Goal: Task Accomplishment & Management: Complete application form

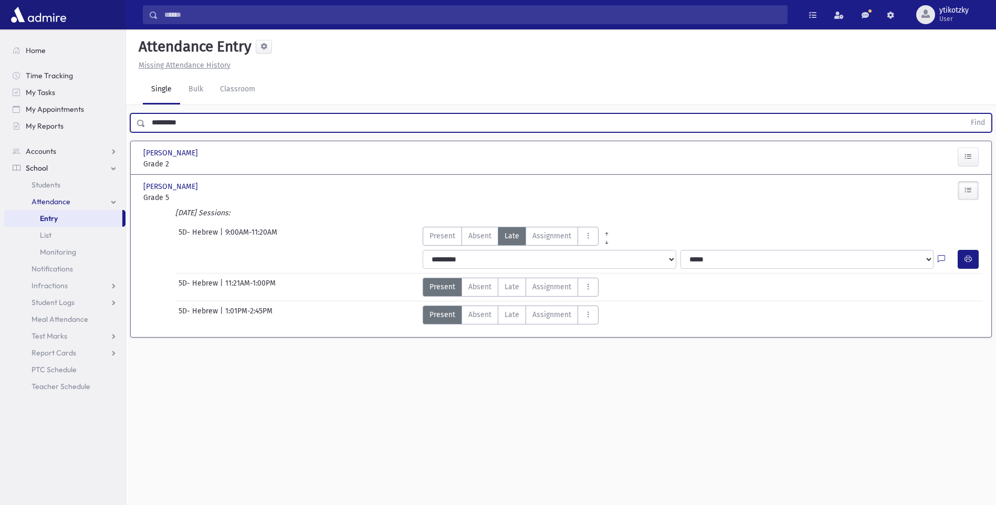
click at [291, 115] on input "*********" at bounding box center [554, 122] width 819 height 19
click at [964, 114] on button "Find" at bounding box center [977, 123] width 27 height 18
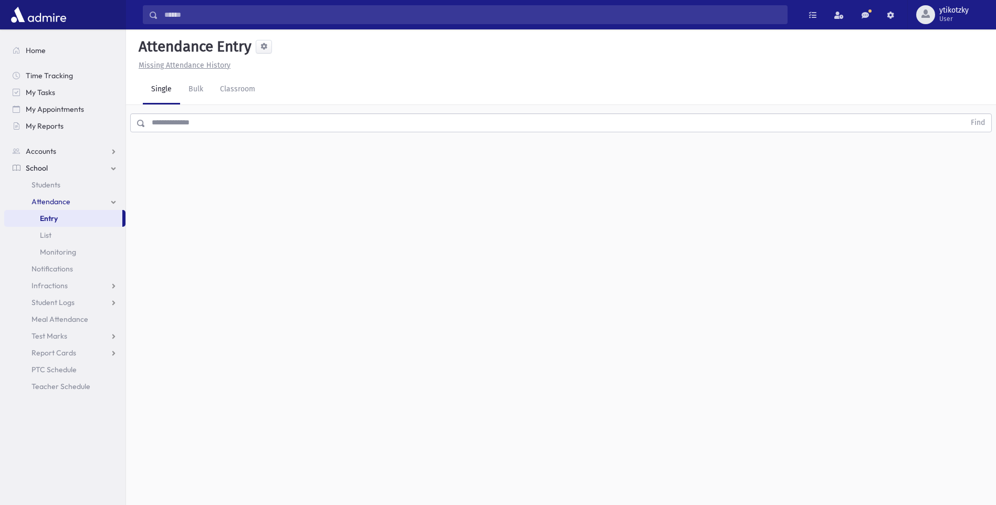
click at [414, 117] on input "text" at bounding box center [554, 122] width 819 height 19
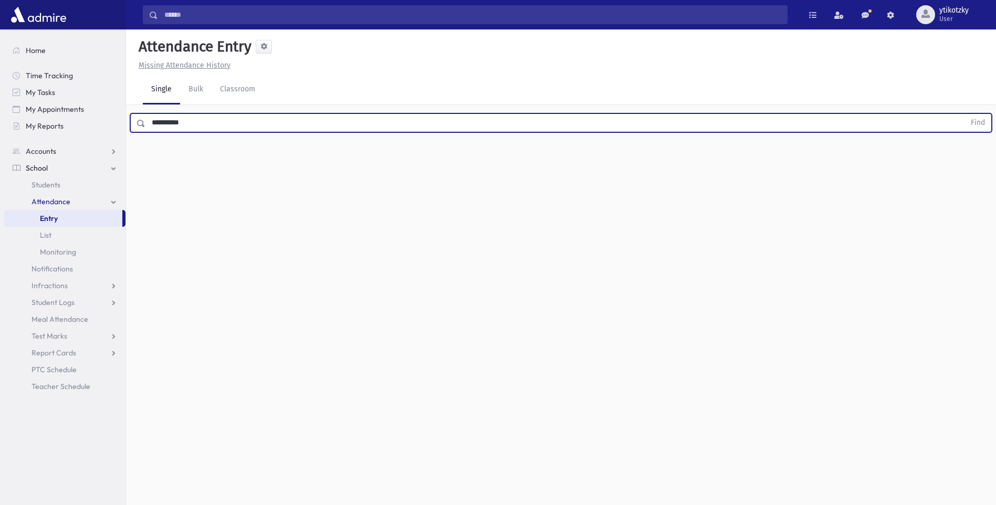
click at [964, 114] on button "Find" at bounding box center [977, 123] width 27 height 18
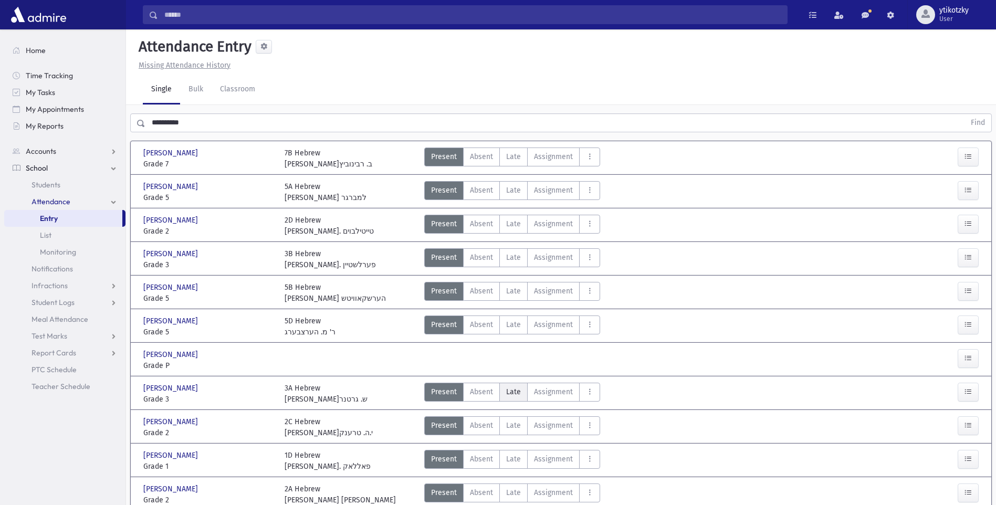
click at [506, 387] on span "Late" at bounding box center [513, 391] width 15 height 11
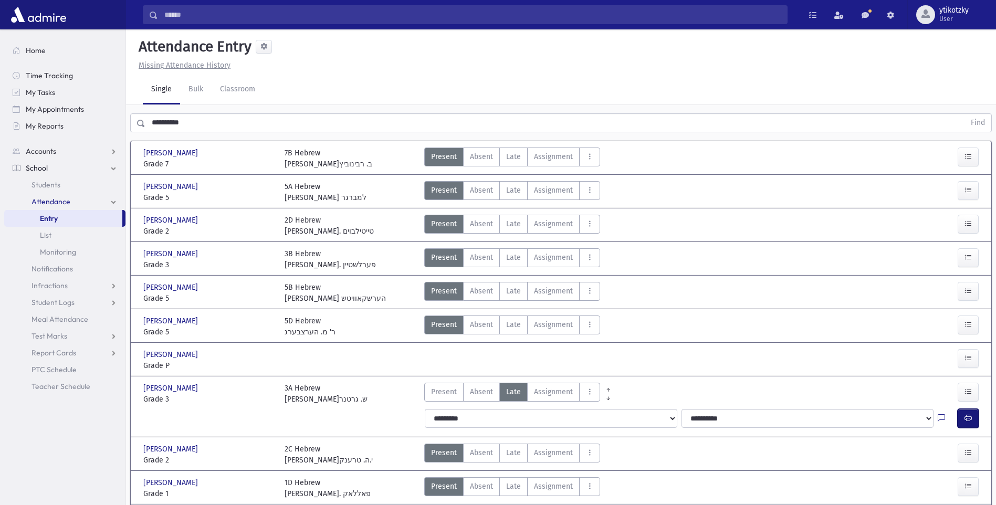
click at [974, 416] on button "button" at bounding box center [967, 418] width 21 height 19
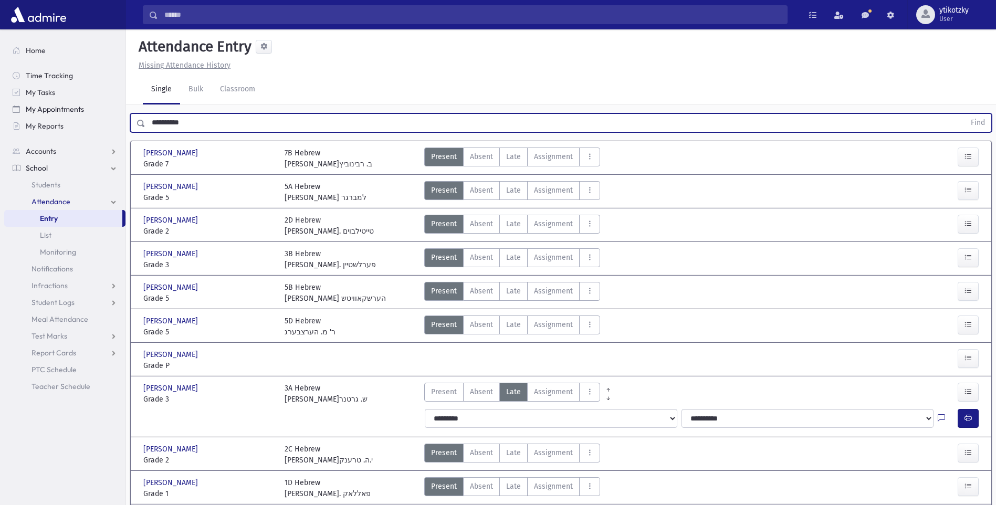
drag, startPoint x: 131, startPoint y: 107, endPoint x: 115, endPoint y: 107, distance: 16.3
click at [115, 107] on div "Search Results All Accounts" at bounding box center [498, 338] width 996 height 677
drag, startPoint x: 229, startPoint y: 129, endPoint x: 72, endPoint y: 112, distance: 158.3
click at [72, 112] on div "Search Results All Accounts" at bounding box center [498, 338] width 996 height 677
click at [964, 114] on button "Find" at bounding box center [977, 123] width 27 height 18
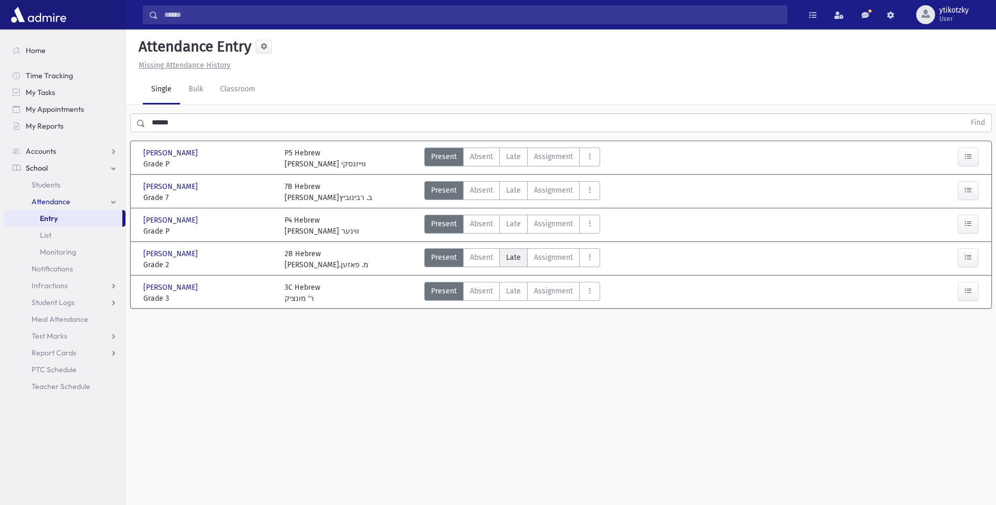
click at [513, 256] on span "Late" at bounding box center [513, 257] width 15 height 11
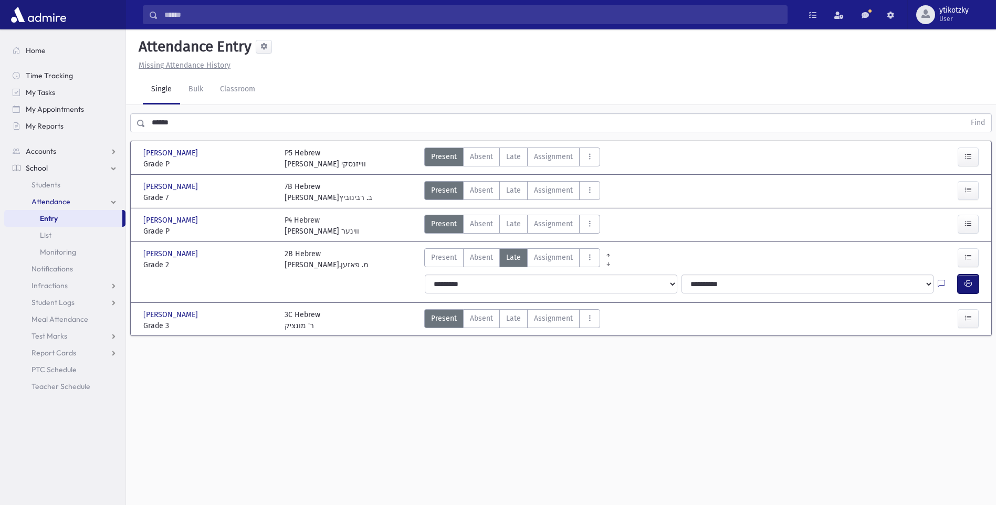
click at [966, 283] on button "button" at bounding box center [967, 283] width 21 height 19
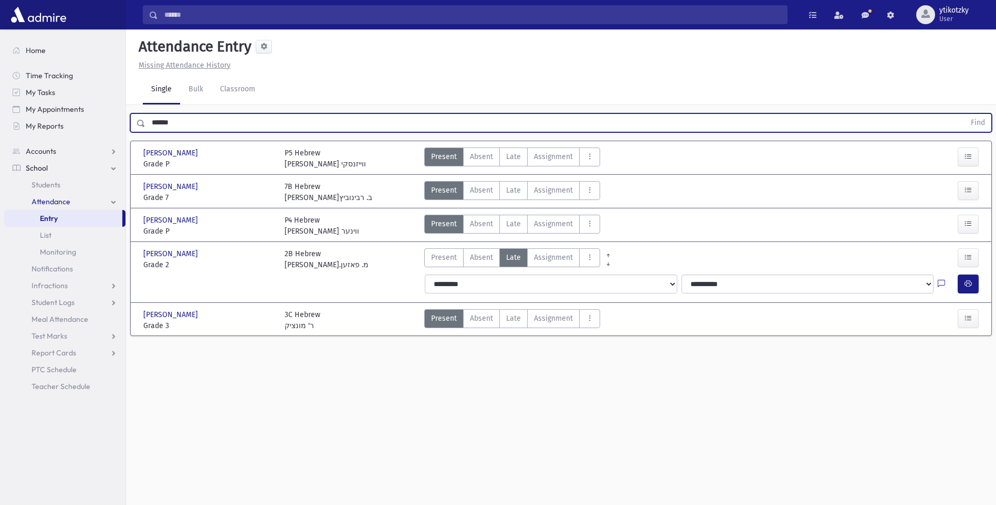
drag, startPoint x: 205, startPoint y: 123, endPoint x: -2, endPoint y: 123, distance: 207.3
click at [0, 123] on html "Search Results All Accounts Students" at bounding box center [498, 252] width 996 height 505
click at [964, 114] on button "Find" at bounding box center [977, 123] width 27 height 18
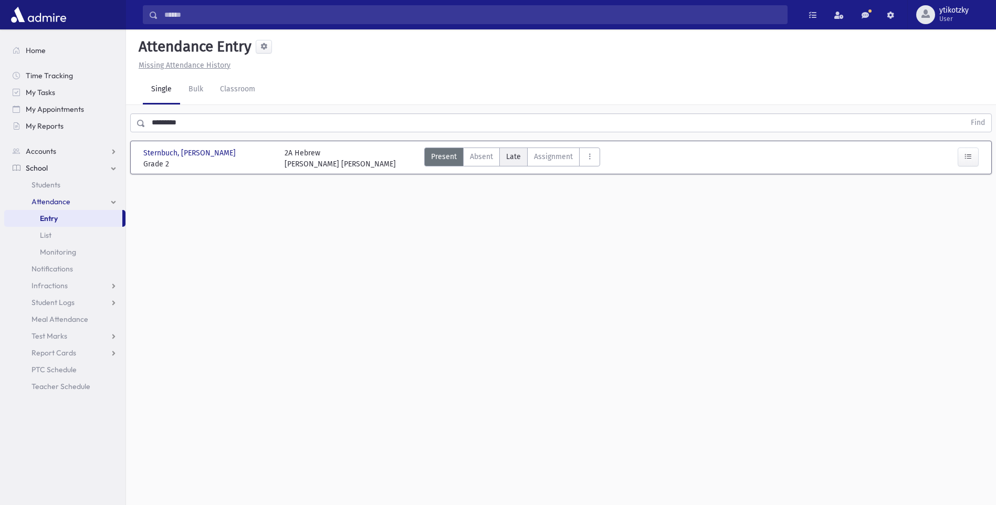
click at [523, 159] on label "Late Late" at bounding box center [513, 156] width 28 height 19
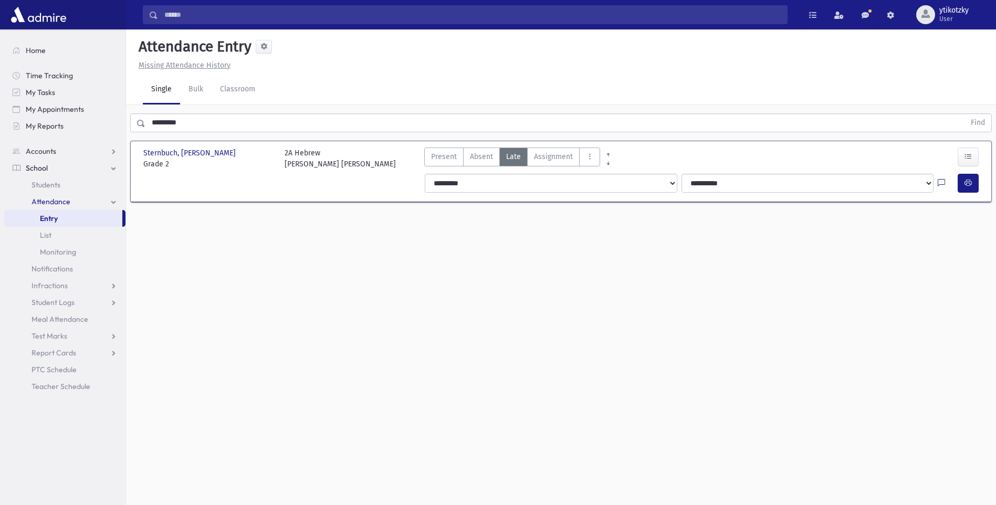
click at [982, 190] on div at bounding box center [969, 183] width 25 height 19
click at [976, 186] on button "button" at bounding box center [967, 183] width 21 height 19
drag, startPoint x: 189, startPoint y: 120, endPoint x: 77, endPoint y: 117, distance: 112.9
click at [77, 117] on div "Search Results All Accounts" at bounding box center [498, 264] width 996 height 529
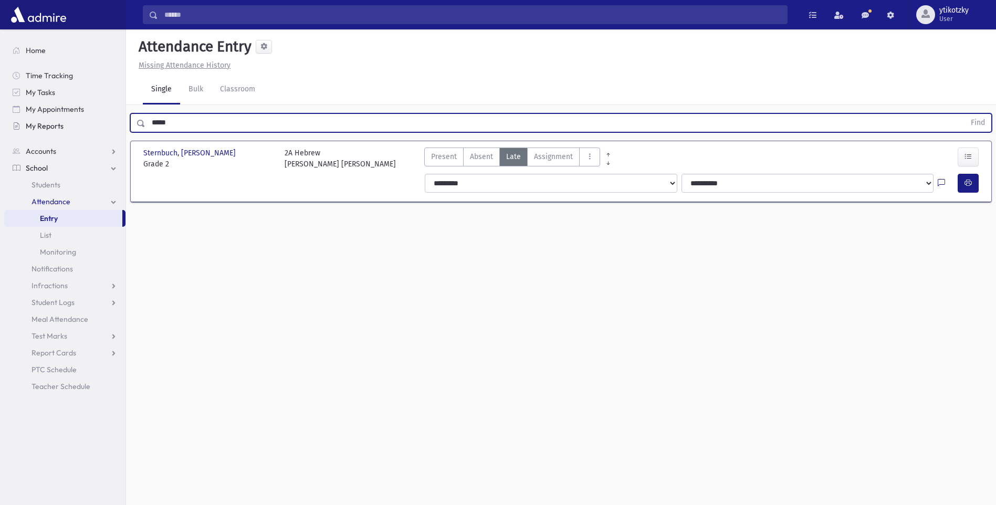
click at [964, 114] on button "Find" at bounding box center [977, 123] width 27 height 18
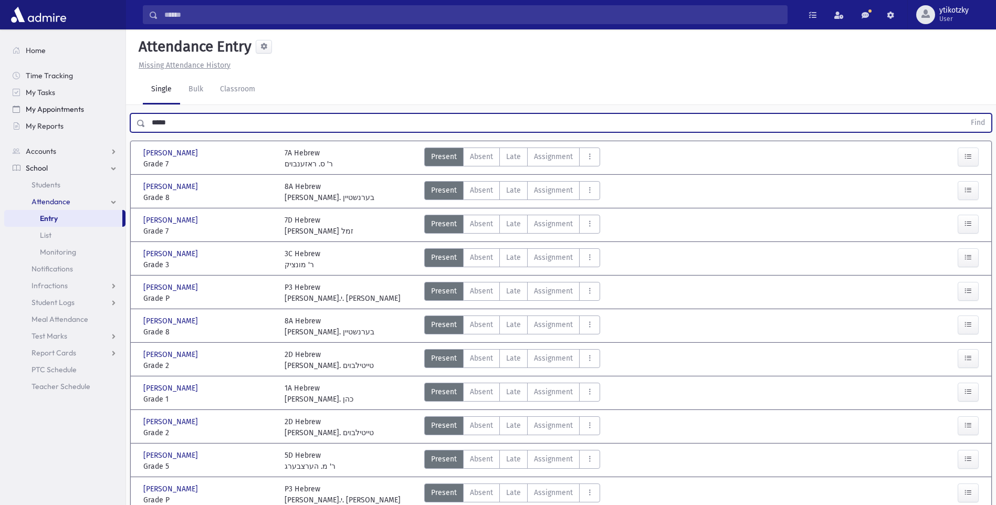
drag, startPoint x: 203, startPoint y: 130, endPoint x: 55, endPoint y: 110, distance: 148.8
click at [55, 110] on div "Search Results All Accounts" at bounding box center [498, 388] width 996 height 777
type input "*"
click at [964, 114] on button "Find" at bounding box center [977, 123] width 27 height 18
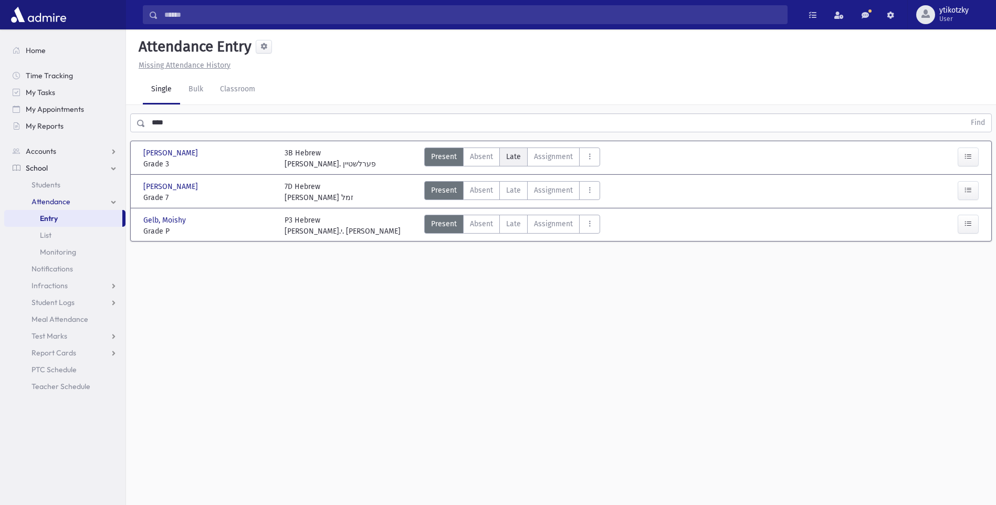
click at [502, 162] on label "Late Late" at bounding box center [513, 156] width 28 height 19
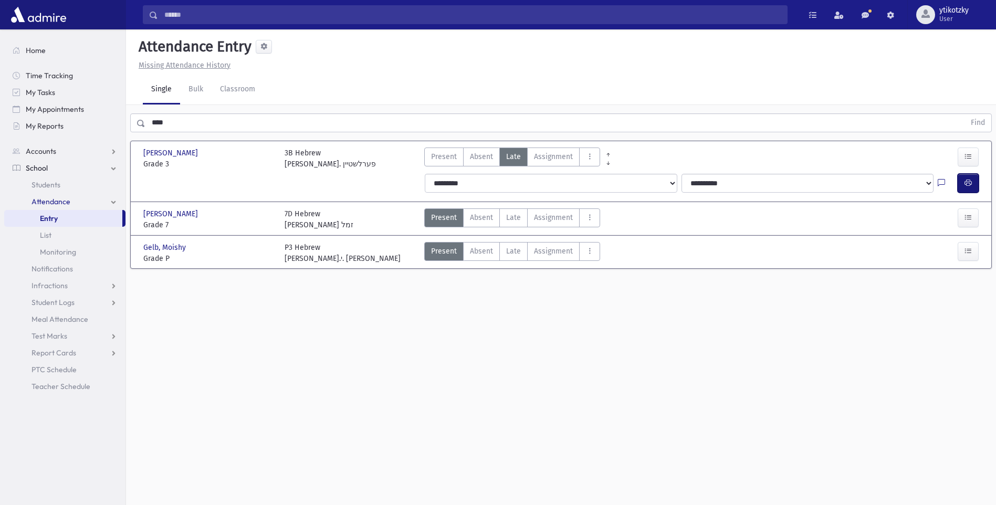
click at [970, 177] on button "button" at bounding box center [967, 183] width 21 height 19
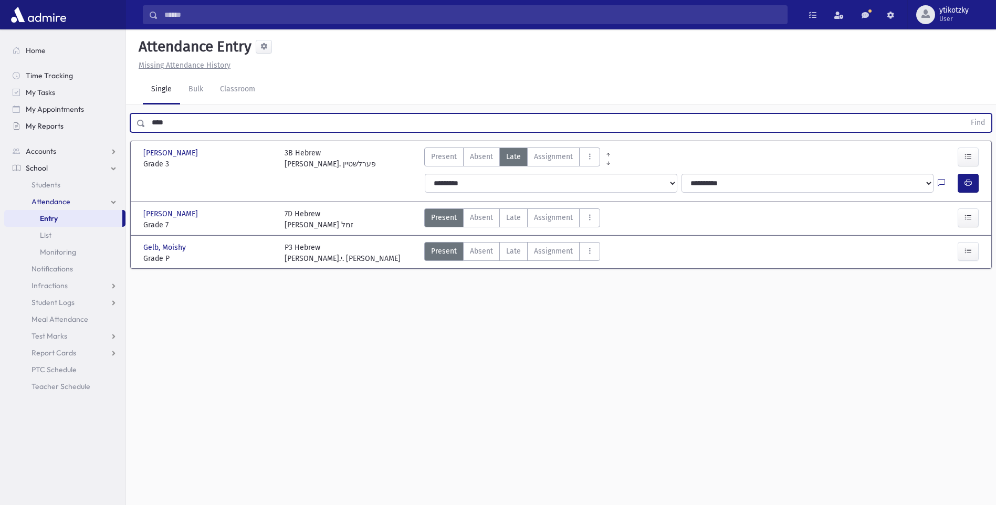
drag, startPoint x: 172, startPoint y: 130, endPoint x: 96, endPoint y: 126, distance: 76.7
click at [96, 126] on div "Search Results All Accounts" at bounding box center [498, 264] width 996 height 529
click at [964, 114] on button "Find" at bounding box center [977, 123] width 27 height 18
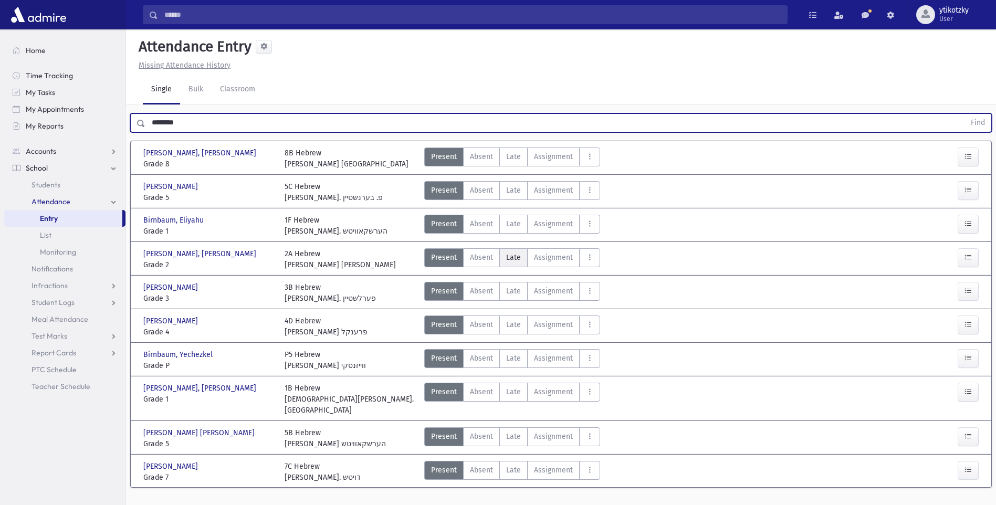
click at [499, 256] on label "Late Late" at bounding box center [513, 257] width 28 height 19
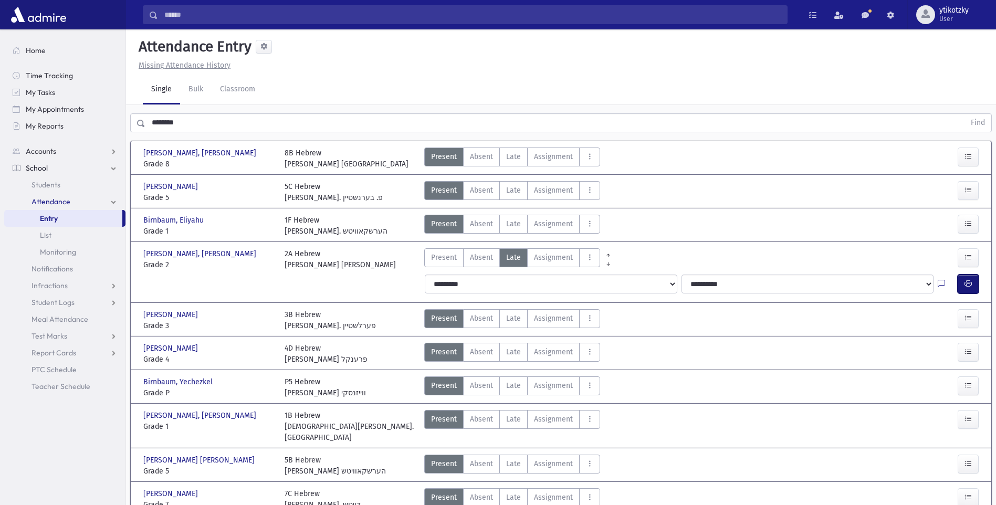
click at [975, 288] on button "button" at bounding box center [967, 283] width 21 height 19
drag, startPoint x: 223, startPoint y: 128, endPoint x: 101, endPoint y: 118, distance: 122.2
click at [101, 118] on div "Search Results All Accounts" at bounding box center [498, 276] width 996 height 553
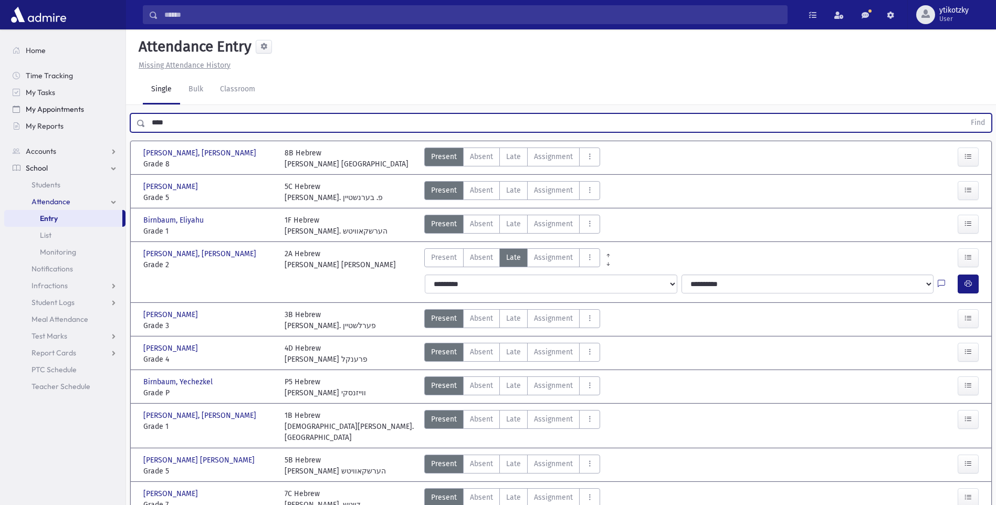
click at [964, 114] on button "Find" at bounding box center [977, 123] width 27 height 18
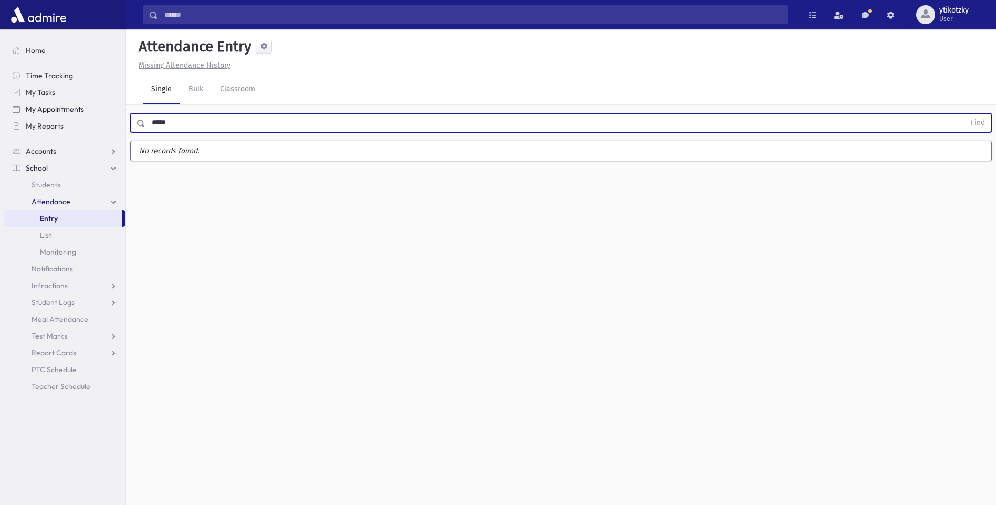
click at [964, 114] on button "Find" at bounding box center [977, 123] width 27 height 18
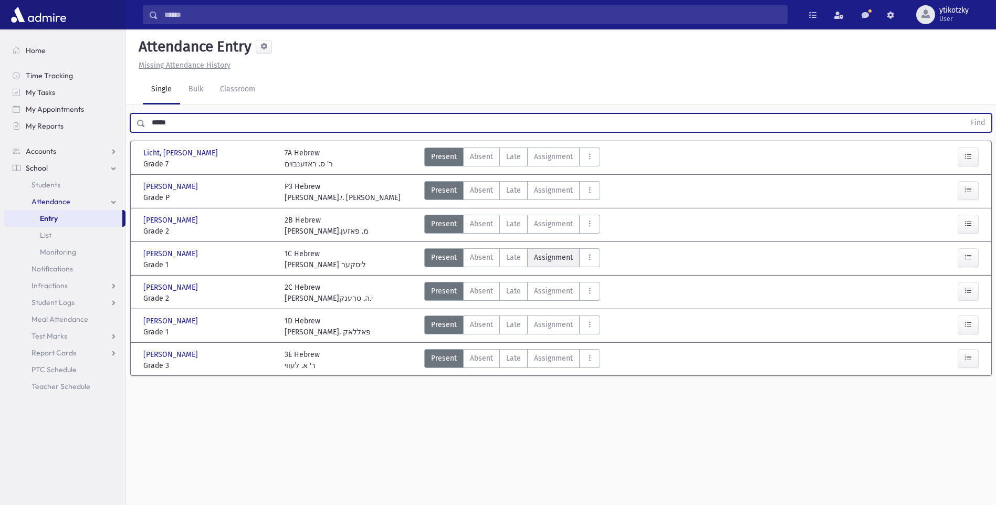
click at [521, 257] on label "Late Late" at bounding box center [513, 257] width 28 height 19
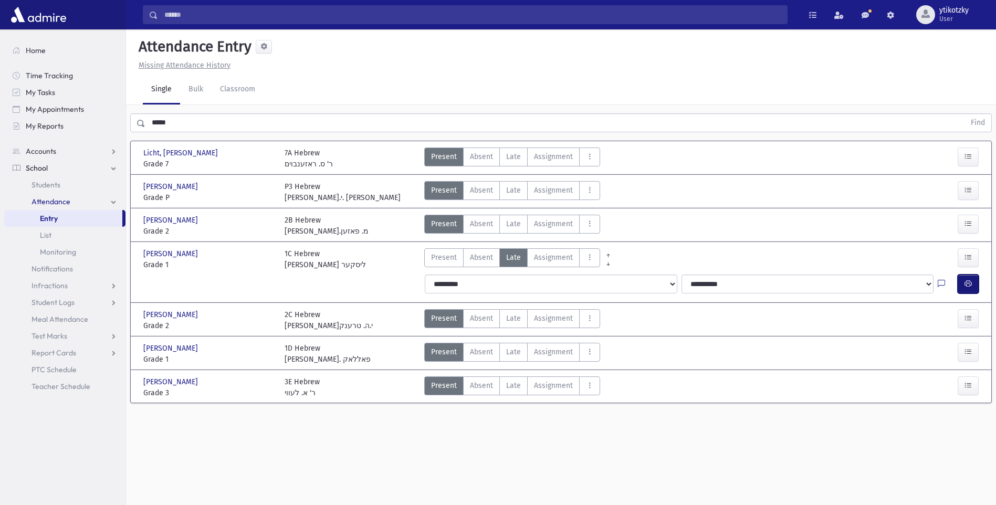
click at [966, 288] on icon "button" at bounding box center [967, 283] width 7 height 9
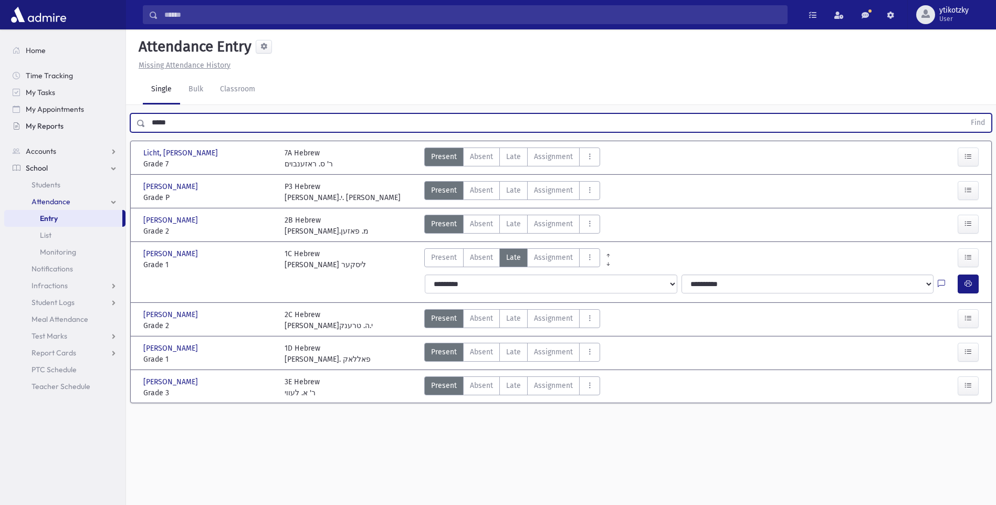
drag, startPoint x: 198, startPoint y: 120, endPoint x: 103, endPoint y: 125, distance: 95.2
click at [107, 124] on div "Search Results All Accounts" at bounding box center [498, 264] width 996 height 529
click at [964, 114] on button "Find" at bounding box center [977, 123] width 27 height 18
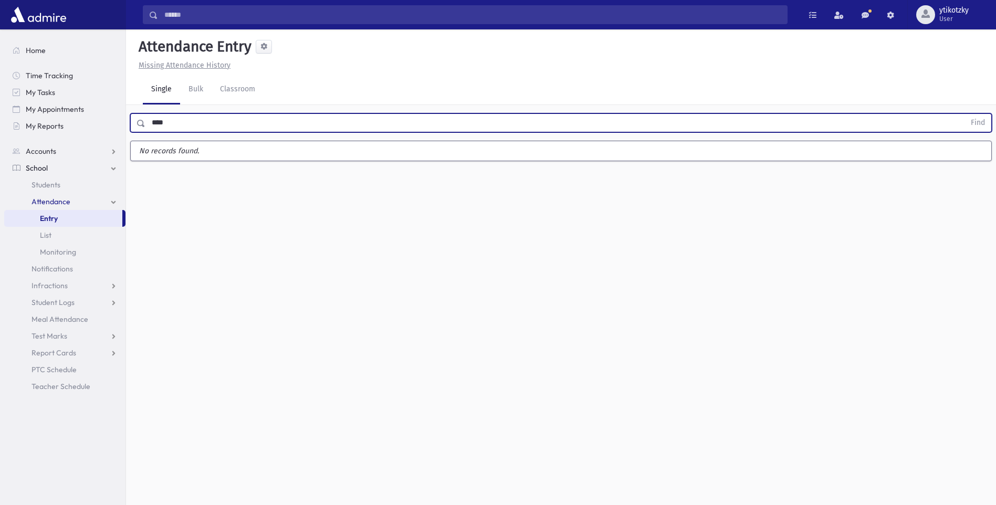
click at [964, 114] on button "Find" at bounding box center [977, 123] width 27 height 18
type input "*"
click at [964, 114] on button "Find" at bounding box center [977, 123] width 27 height 18
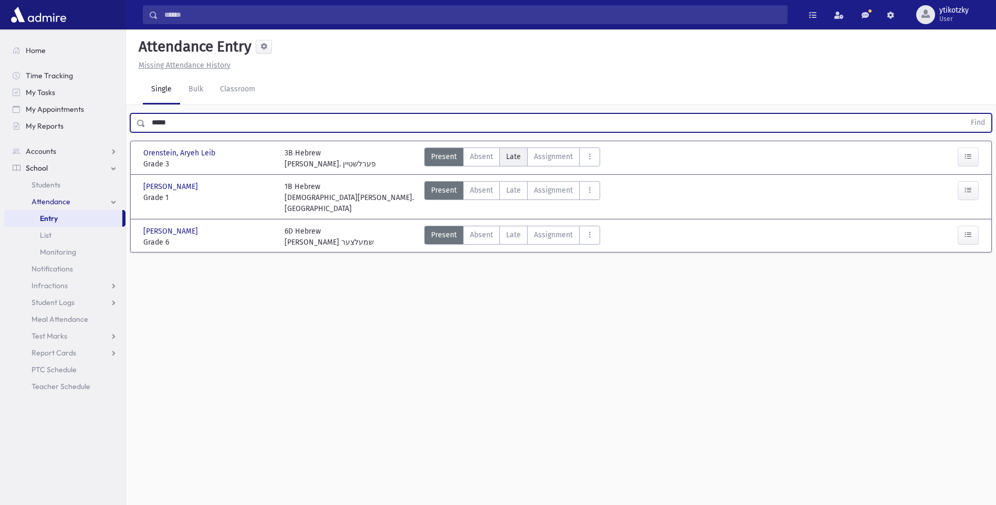
click at [501, 147] on label "Late Late" at bounding box center [513, 156] width 28 height 19
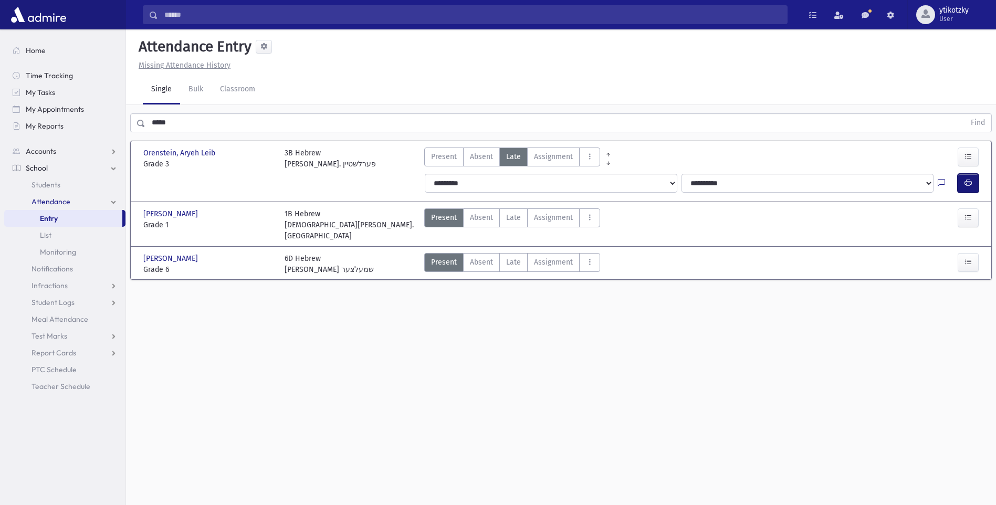
click at [974, 188] on button "button" at bounding box center [967, 183] width 21 height 19
drag, startPoint x: 219, startPoint y: 120, endPoint x: 66, endPoint y: 99, distance: 154.2
click at [68, 98] on div "Search Results All Accounts" at bounding box center [498, 264] width 996 height 529
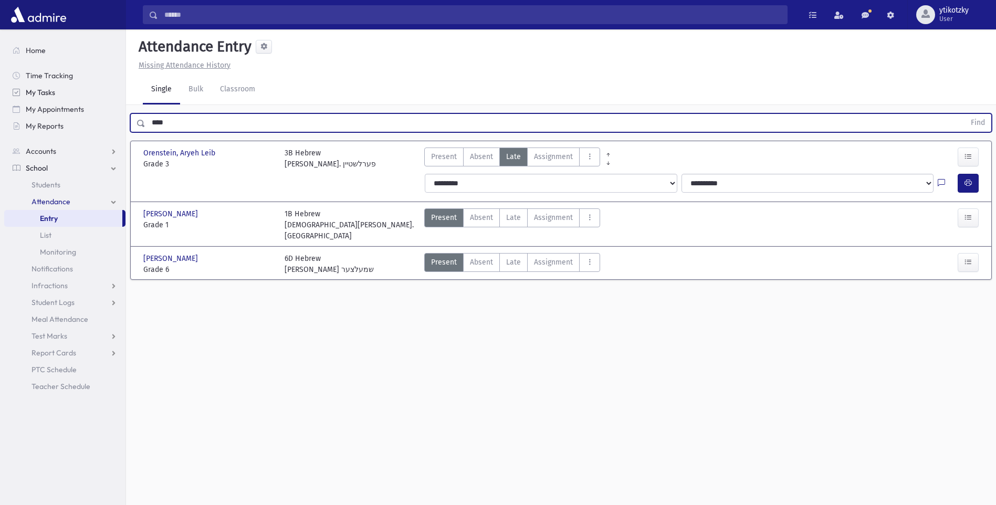
click at [964, 114] on button "Find" at bounding box center [977, 123] width 27 height 18
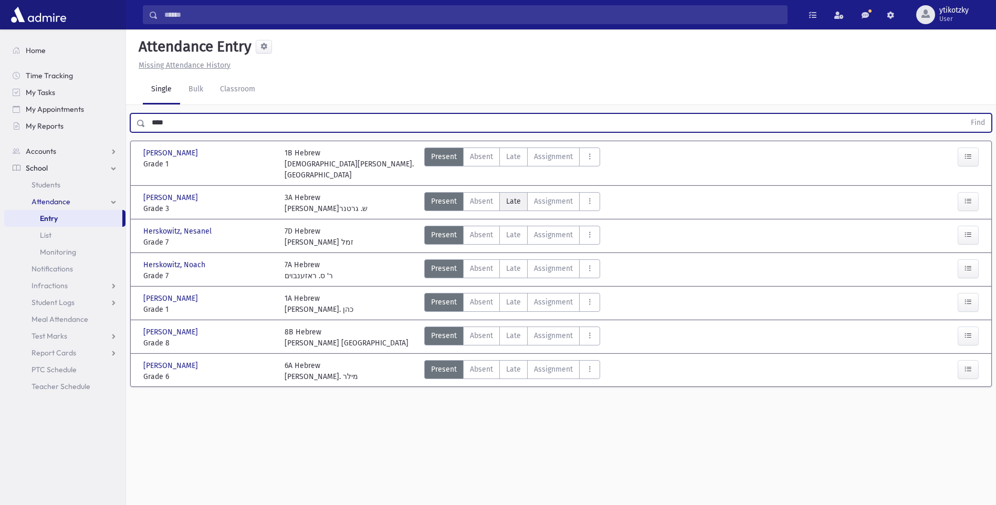
click at [510, 196] on span "Late" at bounding box center [513, 201] width 15 height 11
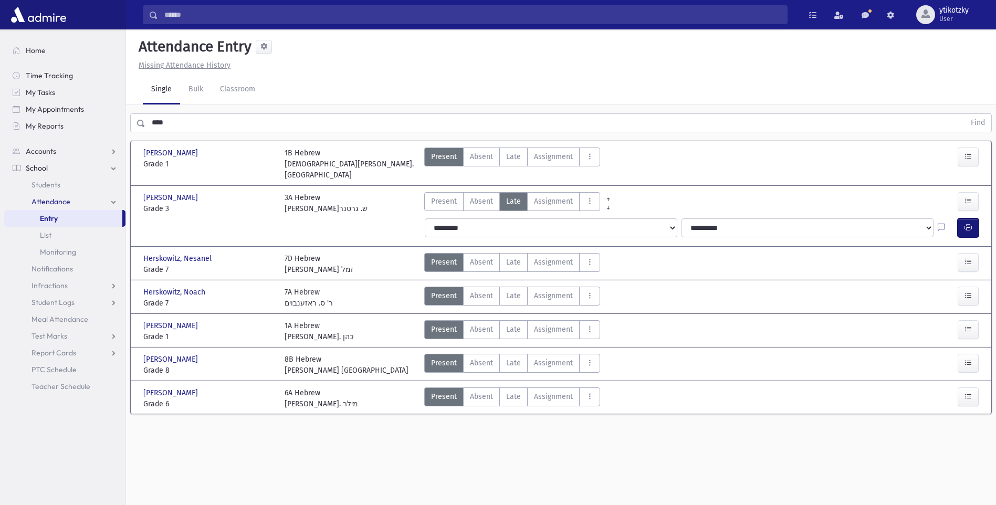
click at [968, 218] on button "button" at bounding box center [967, 227] width 21 height 19
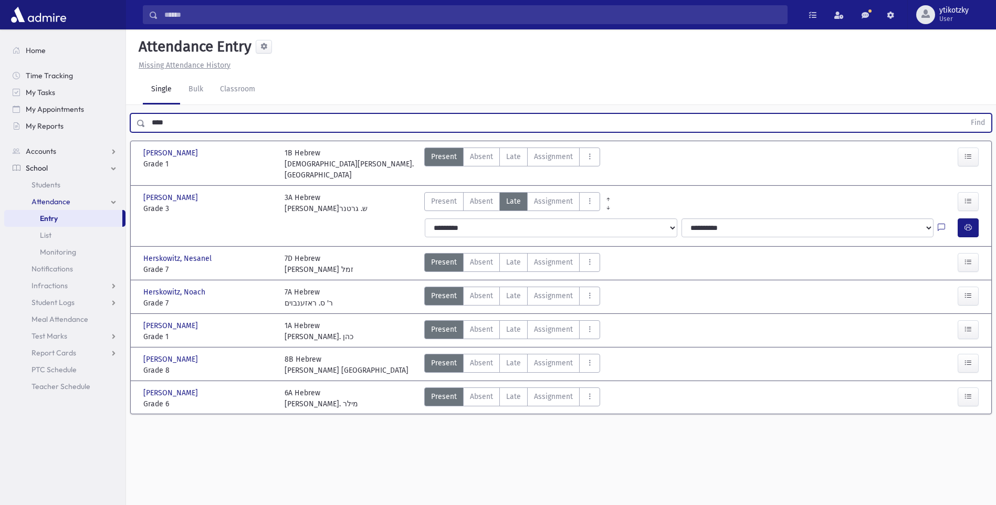
drag, startPoint x: 184, startPoint y: 127, endPoint x: 94, endPoint y: 142, distance: 90.5
click at [95, 139] on div "Search Results All Accounts" at bounding box center [498, 264] width 996 height 529
click at [964, 114] on button "Find" at bounding box center [977, 123] width 27 height 18
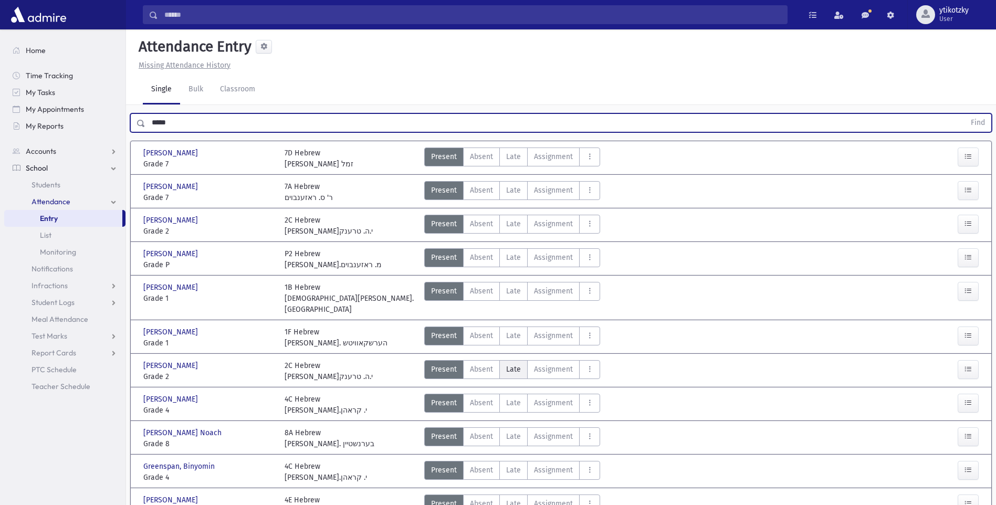
click at [506, 364] on span "Late" at bounding box center [513, 369] width 15 height 11
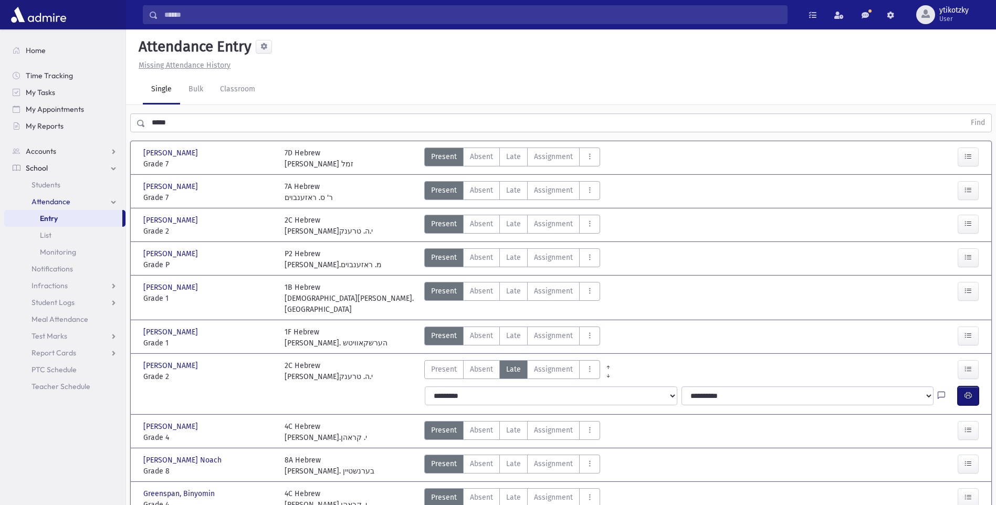
click at [970, 391] on icon "button" at bounding box center [967, 395] width 7 height 9
drag, startPoint x: 166, startPoint y: 119, endPoint x: 97, endPoint y: 119, distance: 69.3
click at [100, 119] on div "Search Results All Accounts" at bounding box center [498, 327] width 996 height 654
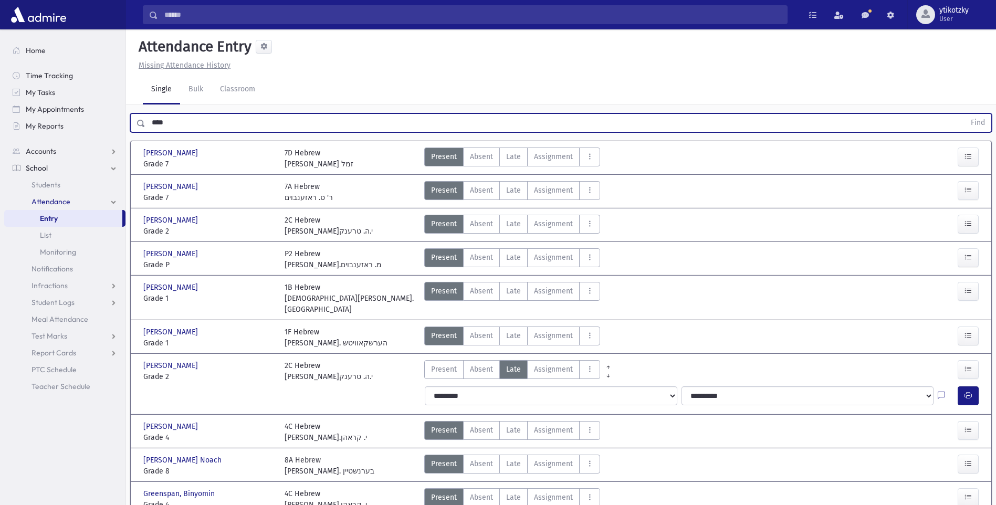
click at [964, 114] on button "Find" at bounding box center [977, 123] width 27 height 18
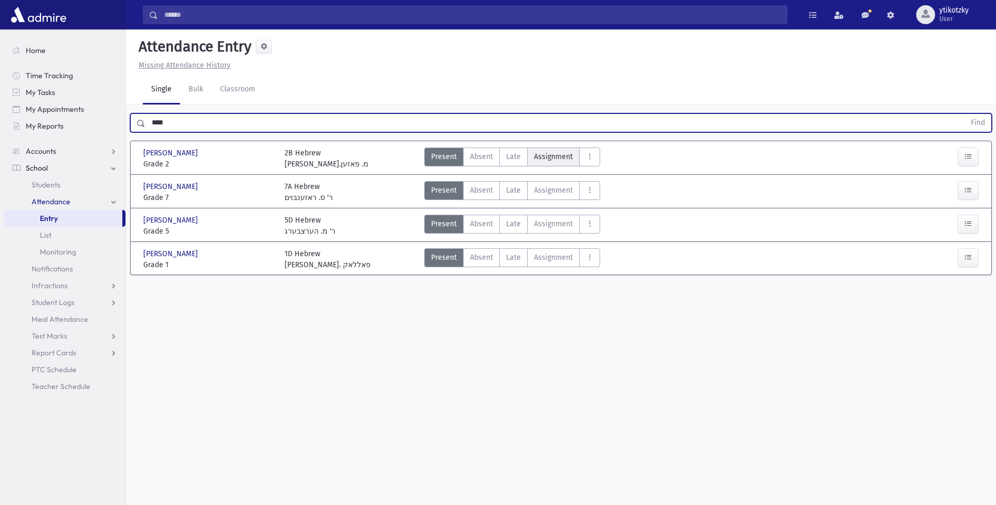
click at [528, 154] on label "Assignment Assignment" at bounding box center [553, 156] width 52 height 19
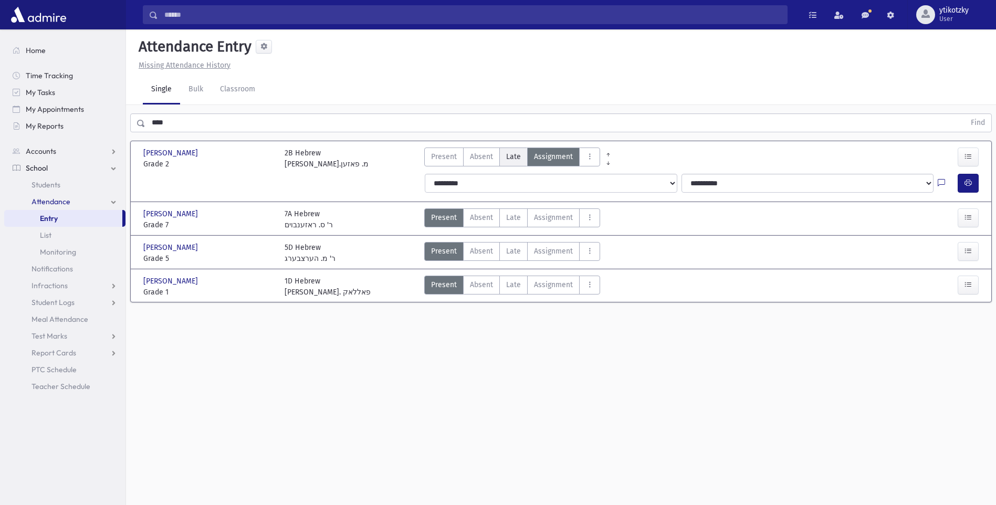
click at [513, 155] on span "Late" at bounding box center [513, 156] width 15 height 11
click at [974, 187] on button "button" at bounding box center [967, 183] width 21 height 19
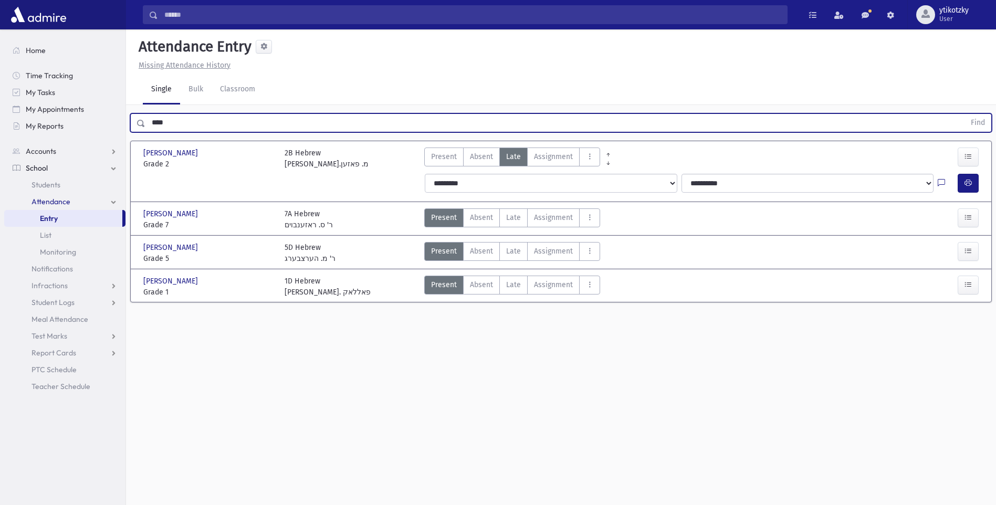
drag, startPoint x: 18, startPoint y: 104, endPoint x: 0, endPoint y: 104, distance: 17.8
click at [0, 104] on html "Search Results All Accounts Students" at bounding box center [498, 252] width 996 height 505
click at [964, 114] on button "Find" at bounding box center [977, 123] width 27 height 18
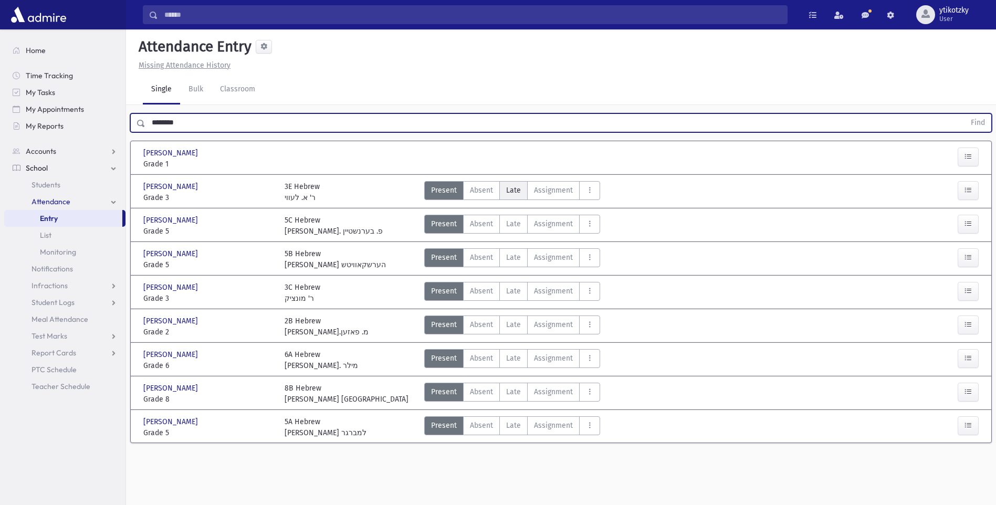
click at [514, 190] on span "Late" at bounding box center [513, 190] width 15 height 11
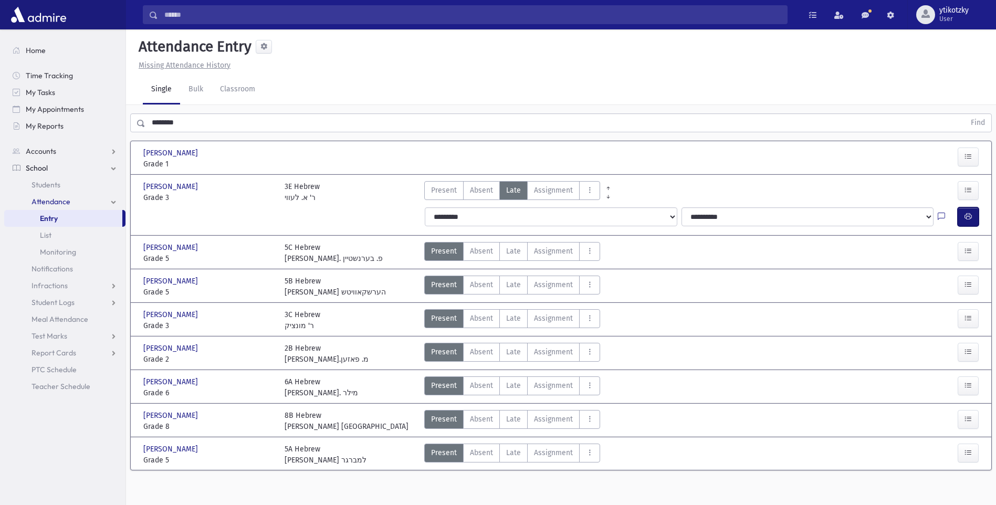
click at [969, 214] on icon "button" at bounding box center [967, 216] width 7 height 9
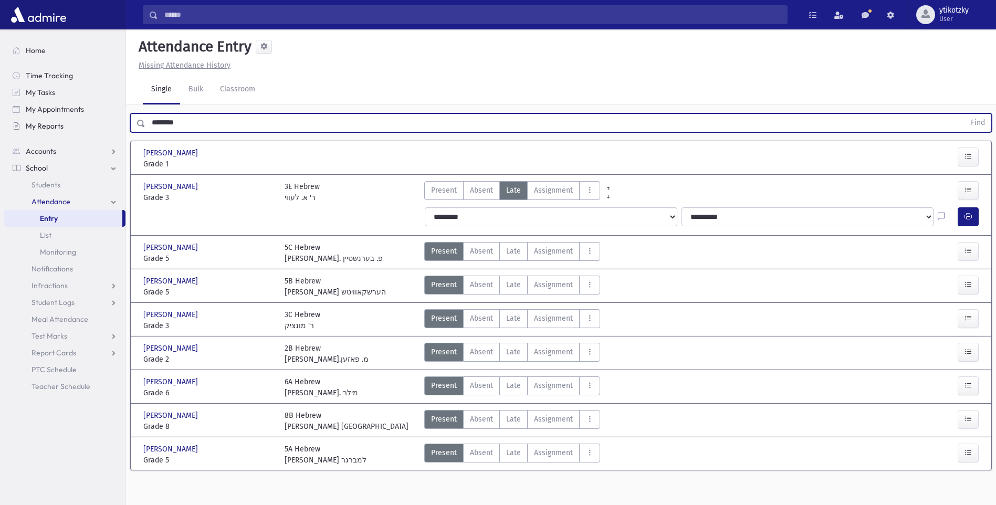
drag, startPoint x: 161, startPoint y: 121, endPoint x: 77, endPoint y: 118, distance: 84.6
click at [77, 118] on div "Search Results All Accounts" at bounding box center [498, 264] width 996 height 529
click at [964, 114] on button "Find" at bounding box center [977, 123] width 27 height 18
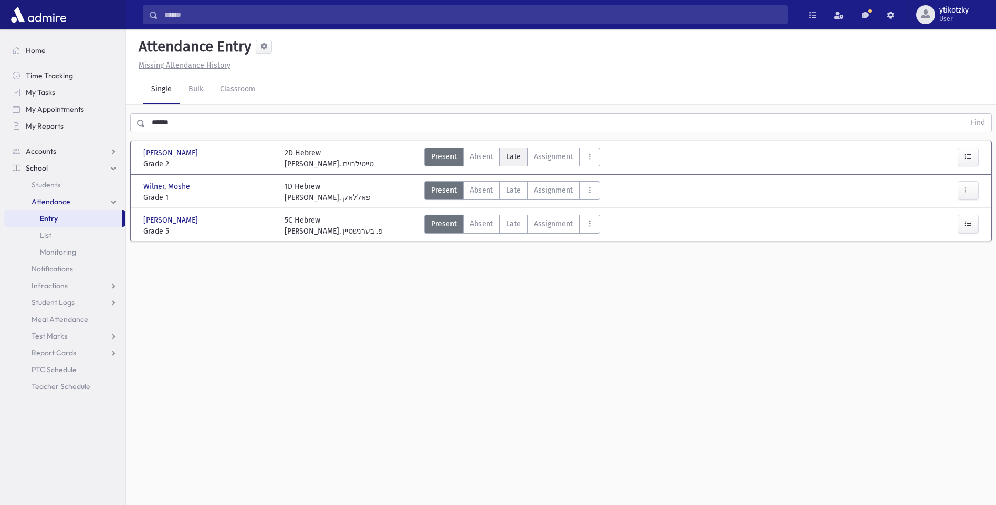
click at [517, 154] on span "Late" at bounding box center [513, 156] width 15 height 11
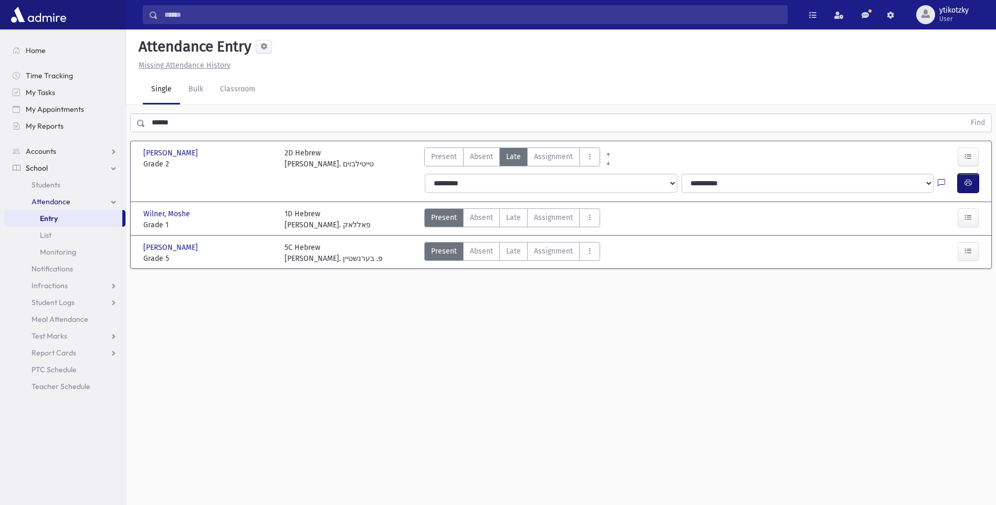
click at [973, 176] on button "button" at bounding box center [967, 183] width 21 height 19
click at [510, 224] on label "Late Late" at bounding box center [513, 217] width 28 height 19
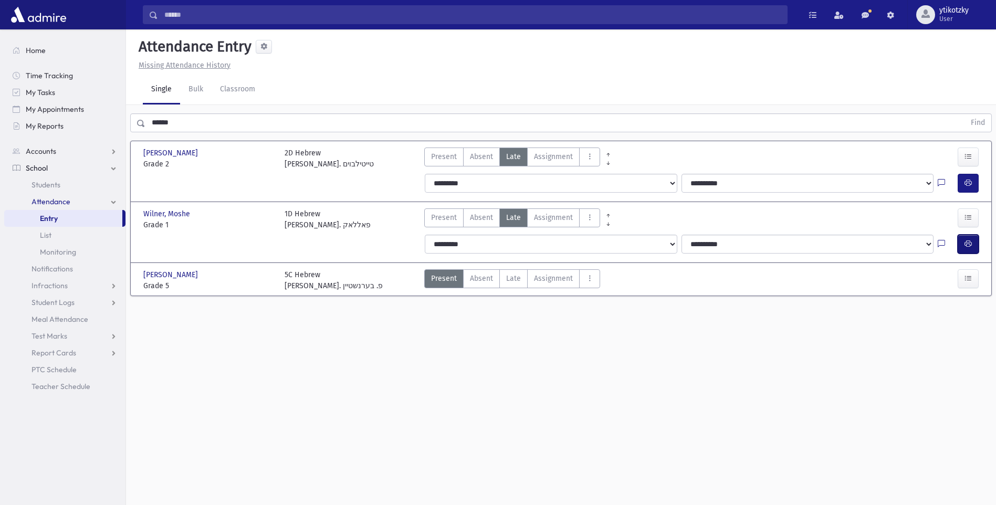
click at [967, 239] on icon "button" at bounding box center [967, 243] width 7 height 9
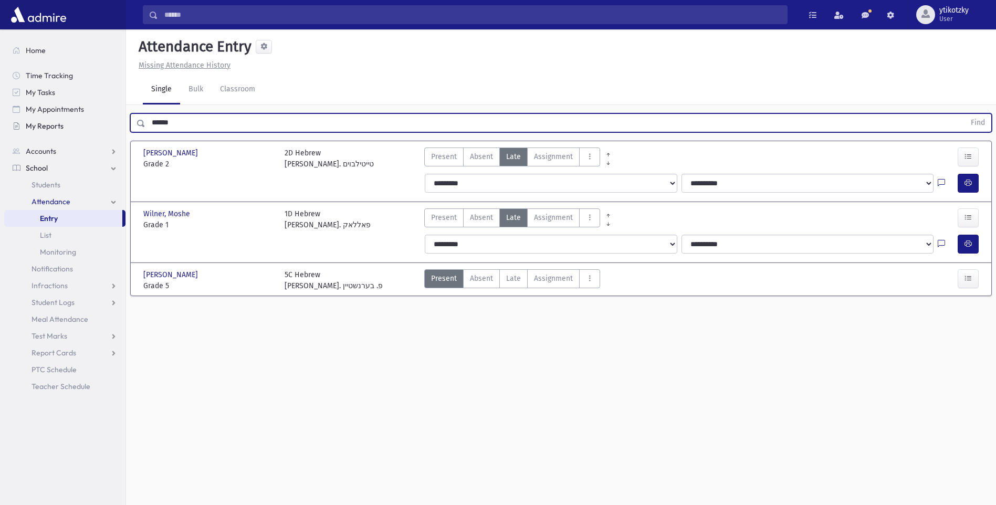
drag, startPoint x: 181, startPoint y: 119, endPoint x: 114, endPoint y: 130, distance: 67.6
click at [114, 130] on div "Search Results All Accounts" at bounding box center [498, 264] width 996 height 529
click at [964, 114] on button "Find" at bounding box center [977, 123] width 27 height 18
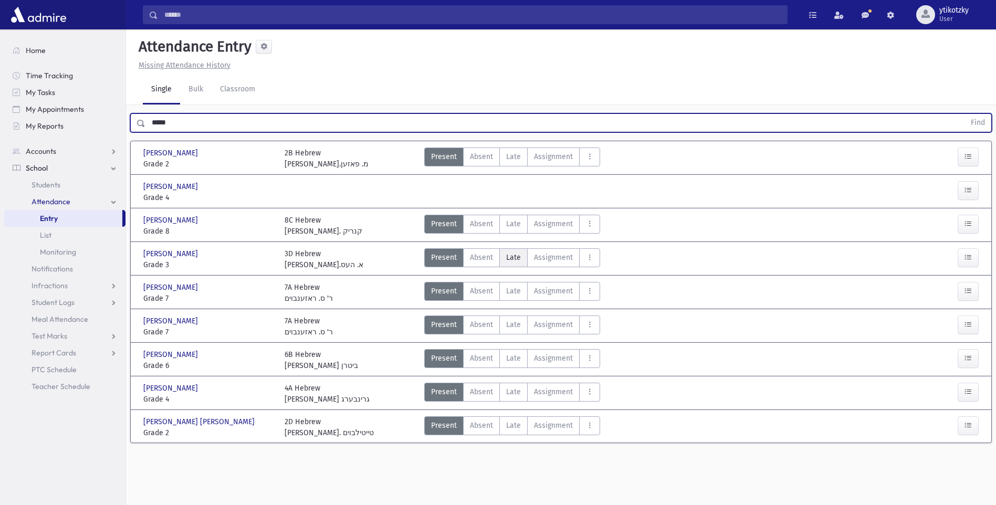
click at [508, 258] on span "Late" at bounding box center [513, 257] width 15 height 11
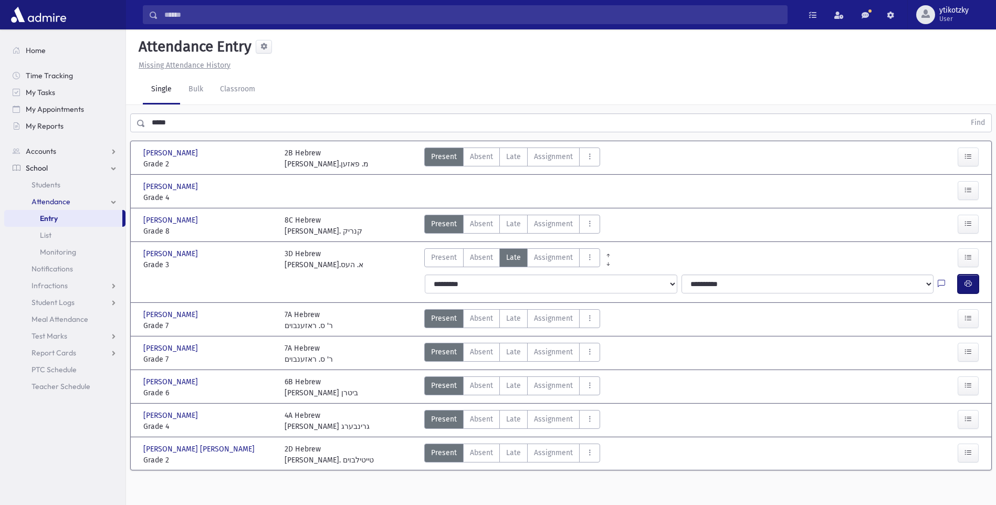
click at [962, 280] on button "button" at bounding box center [967, 283] width 21 height 19
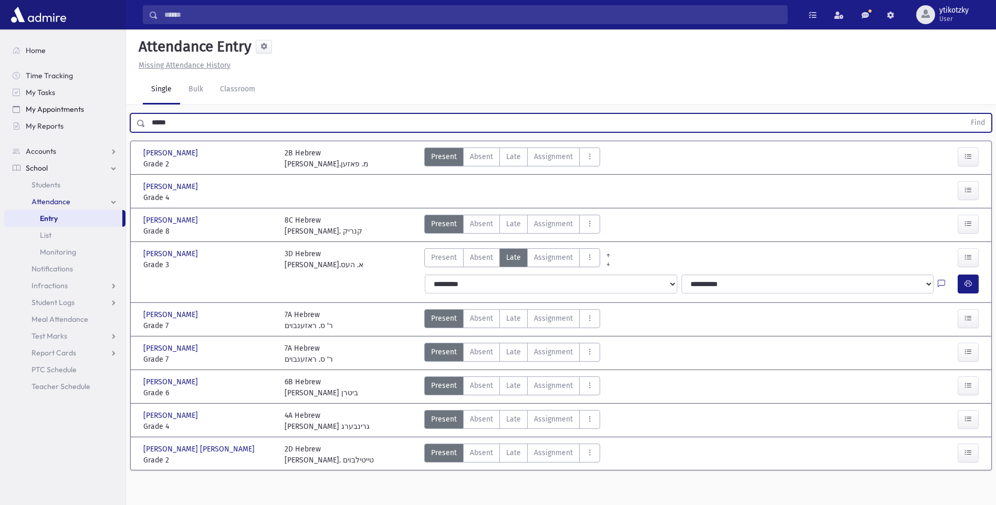
drag, startPoint x: 173, startPoint y: 121, endPoint x: 124, endPoint y: 117, distance: 49.0
click at [125, 117] on div "Search Results All Accounts" at bounding box center [498, 264] width 996 height 529
click at [964, 114] on button "Find" at bounding box center [977, 123] width 27 height 18
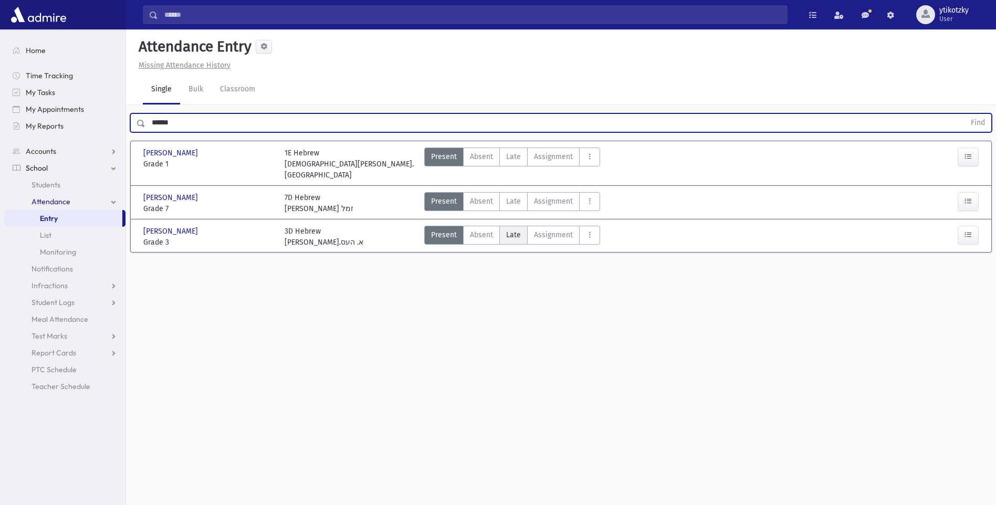
click at [523, 231] on label "Late Late" at bounding box center [513, 235] width 28 height 19
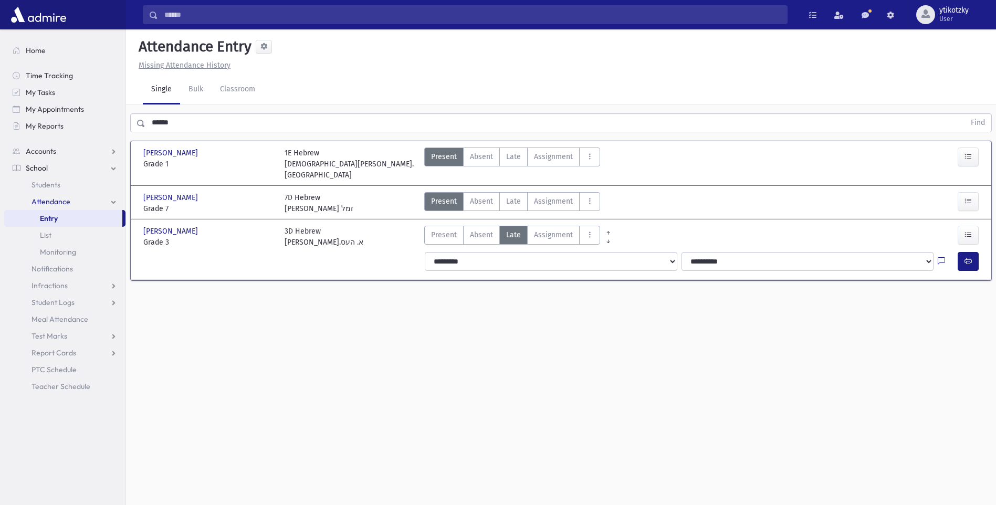
click at [983, 256] on div "**********" at bounding box center [702, 261] width 569 height 27
click at [968, 257] on icon "button" at bounding box center [967, 261] width 7 height 9
click at [187, 123] on input "******" at bounding box center [554, 122] width 819 height 19
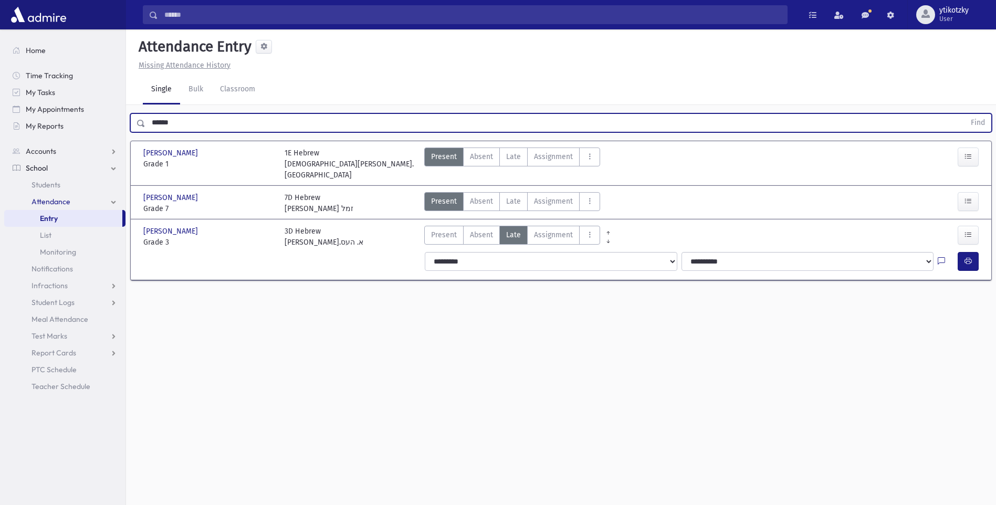
drag, startPoint x: 174, startPoint y: 121, endPoint x: 142, endPoint y: 117, distance: 32.8
click at [143, 117] on div "****** Find" at bounding box center [560, 122] width 861 height 19
click at [964, 114] on button "Find" at bounding box center [977, 123] width 27 height 18
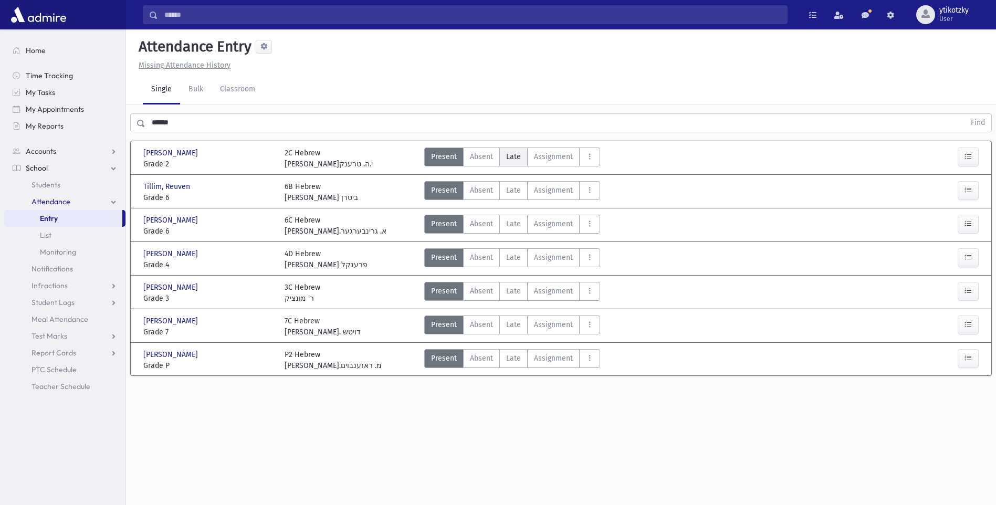
click at [515, 160] on span "Late" at bounding box center [513, 156] width 15 height 11
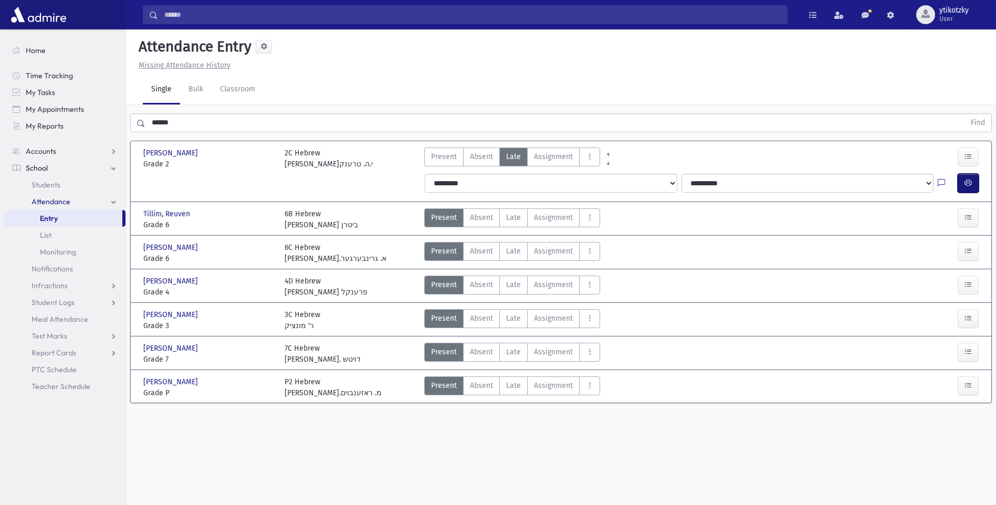
click at [971, 188] on button "button" at bounding box center [967, 183] width 21 height 19
drag, startPoint x: 190, startPoint y: 131, endPoint x: 147, endPoint y: 127, distance: 43.2
click at [147, 127] on input "******" at bounding box center [554, 122] width 819 height 19
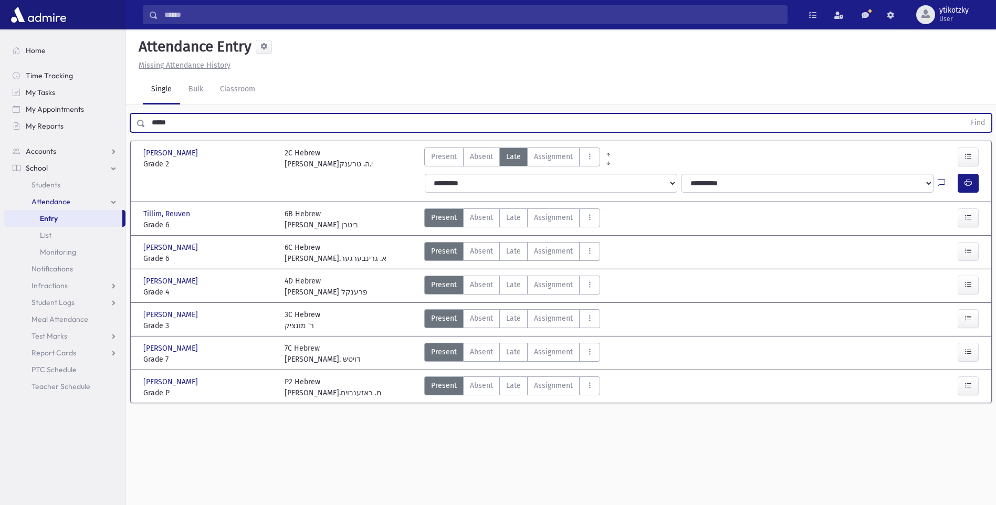
click at [964, 114] on button "Find" at bounding box center [977, 123] width 27 height 18
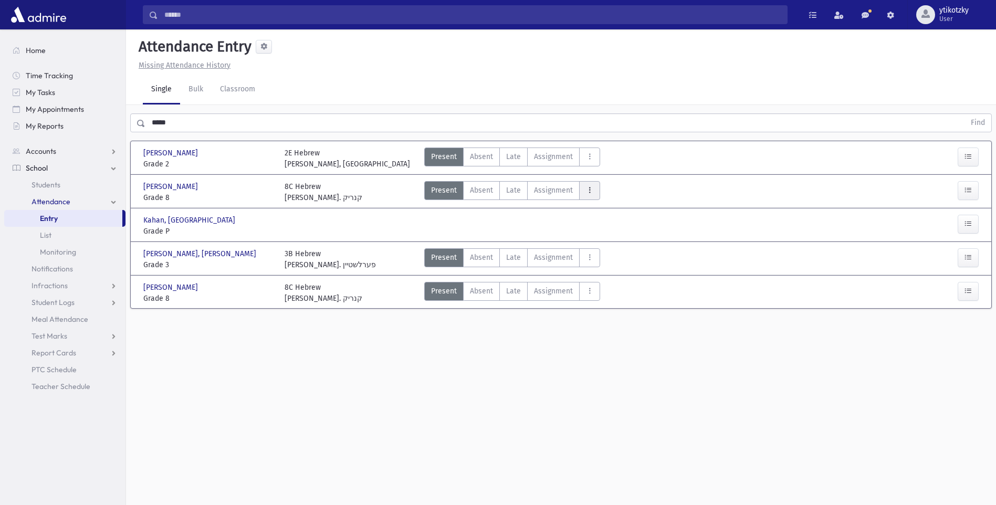
drag, startPoint x: 503, startPoint y: 154, endPoint x: 584, endPoint y: 182, distance: 85.8
click at [505, 155] on label "Late Late" at bounding box center [513, 156] width 28 height 19
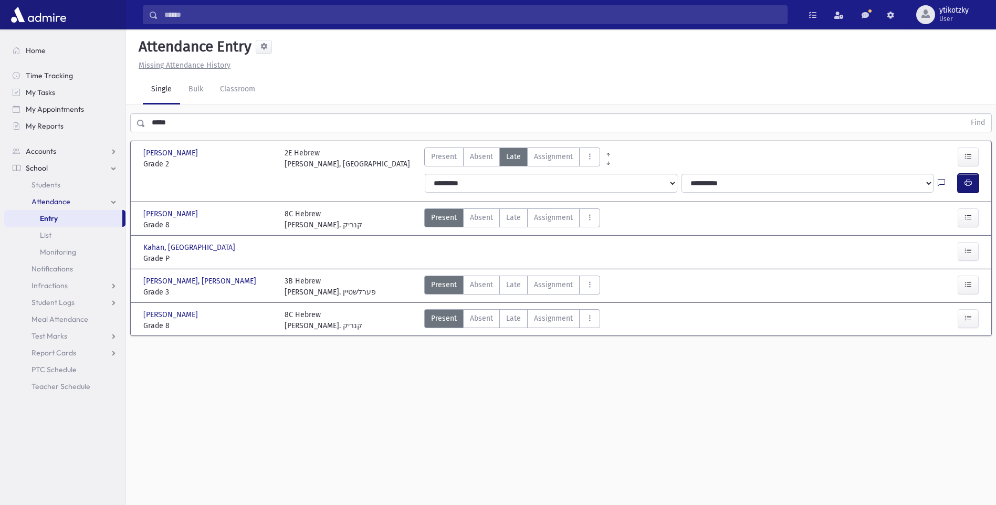
drag, startPoint x: 964, startPoint y: 185, endPoint x: 937, endPoint y: 180, distance: 26.7
click at [964, 184] on icon "button" at bounding box center [967, 182] width 7 height 9
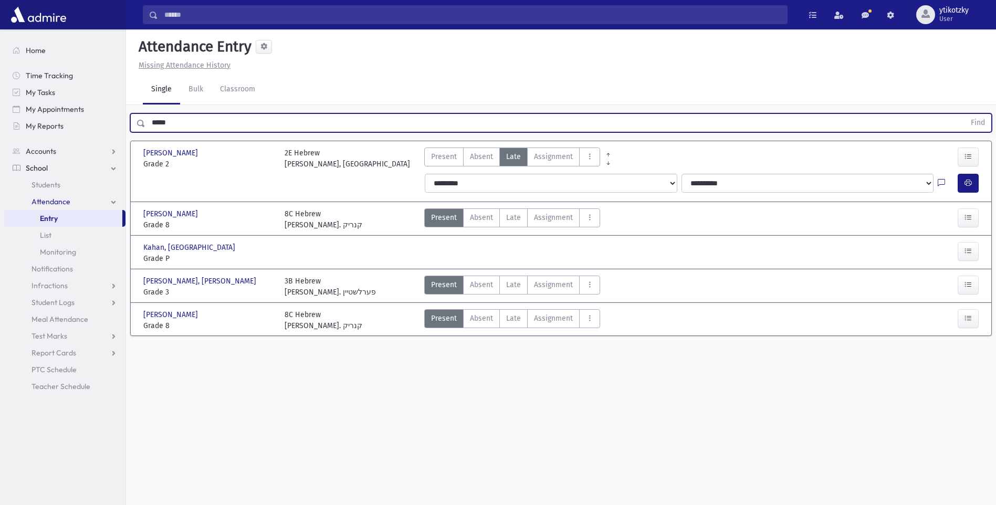
drag, startPoint x: 177, startPoint y: 127, endPoint x: 138, endPoint y: 125, distance: 39.4
click at [138, 125] on div "***** Find" at bounding box center [560, 122] width 861 height 19
click at [964, 114] on button "Find" at bounding box center [977, 123] width 27 height 18
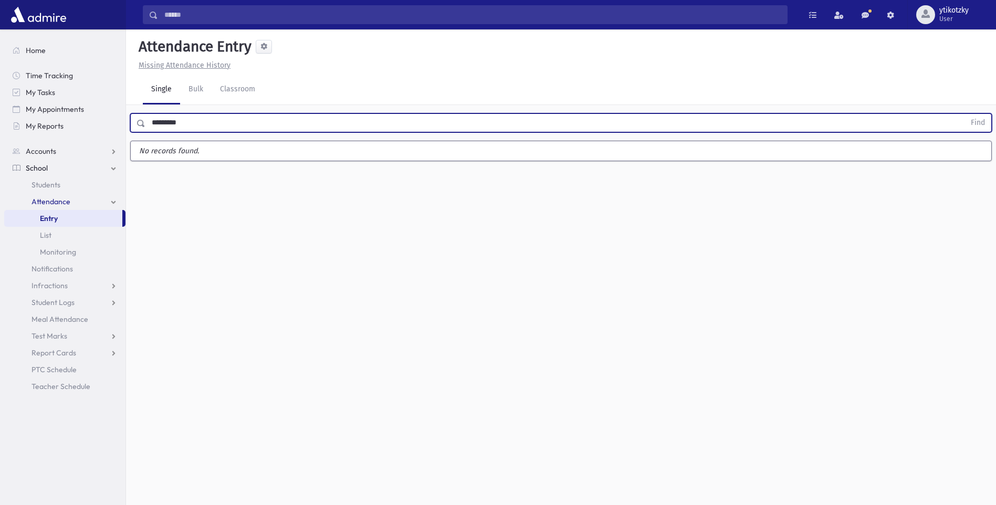
click at [964, 114] on button "Find" at bounding box center [977, 123] width 27 height 18
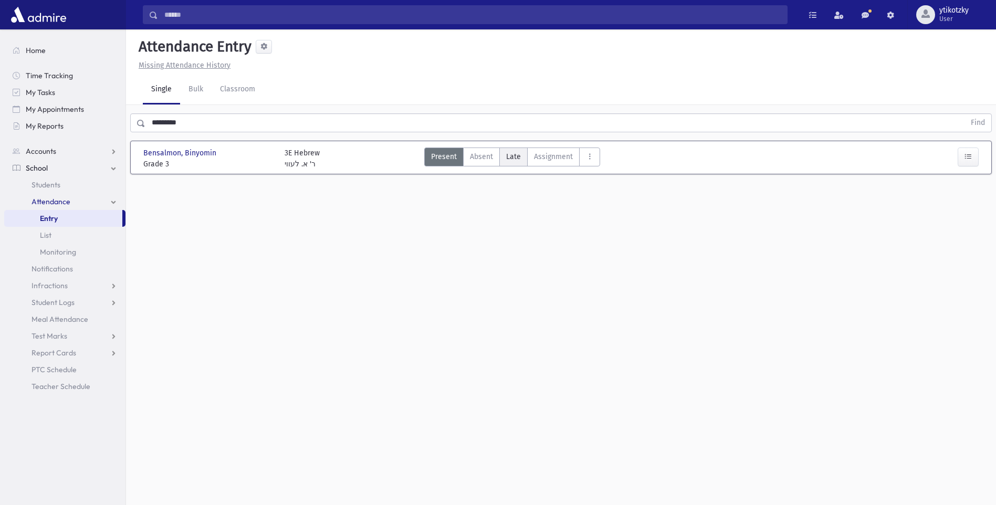
click at [505, 157] on label "Late Late" at bounding box center [513, 156] width 28 height 19
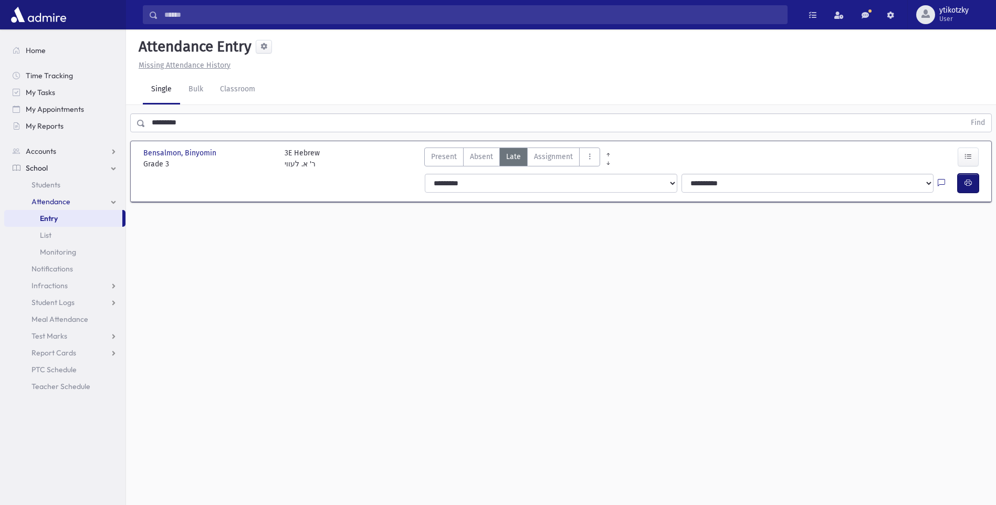
click at [972, 179] on button "button" at bounding box center [967, 183] width 21 height 19
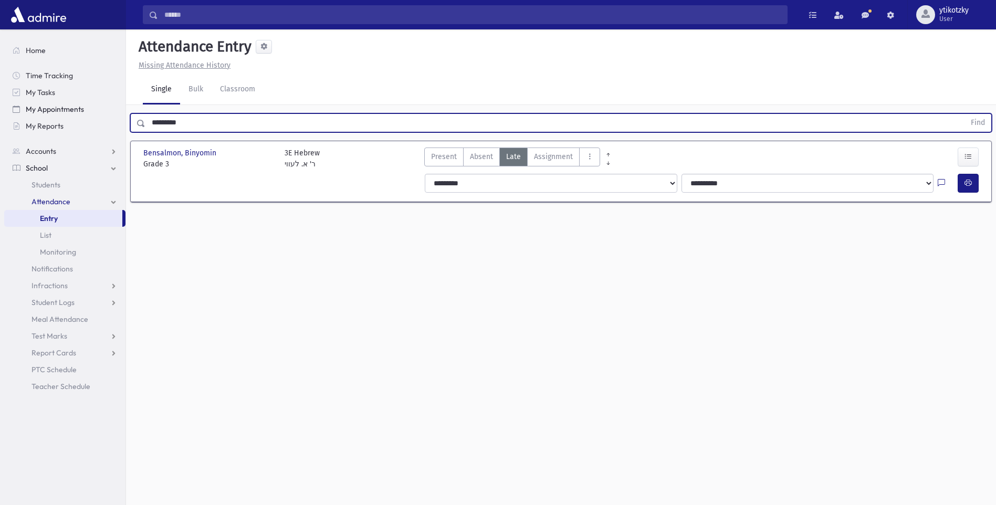
drag, startPoint x: 205, startPoint y: 129, endPoint x: 62, endPoint y: 110, distance: 143.4
click at [62, 110] on div "Search Results All Accounts" at bounding box center [498, 264] width 996 height 529
click at [964, 114] on button "Find" at bounding box center [977, 123] width 27 height 18
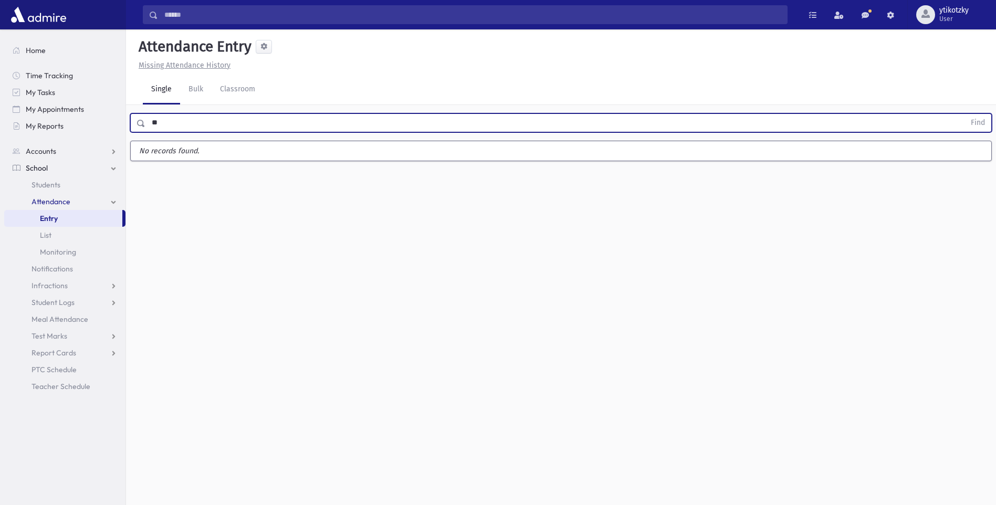
type input "*"
click at [964, 114] on button "Find" at bounding box center [977, 123] width 27 height 18
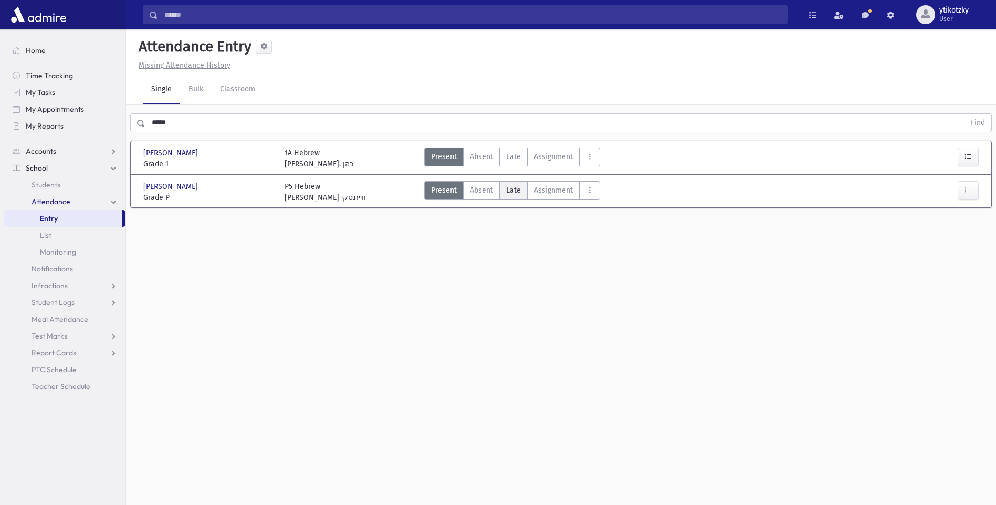
click at [513, 181] on label "Late Late" at bounding box center [513, 190] width 28 height 19
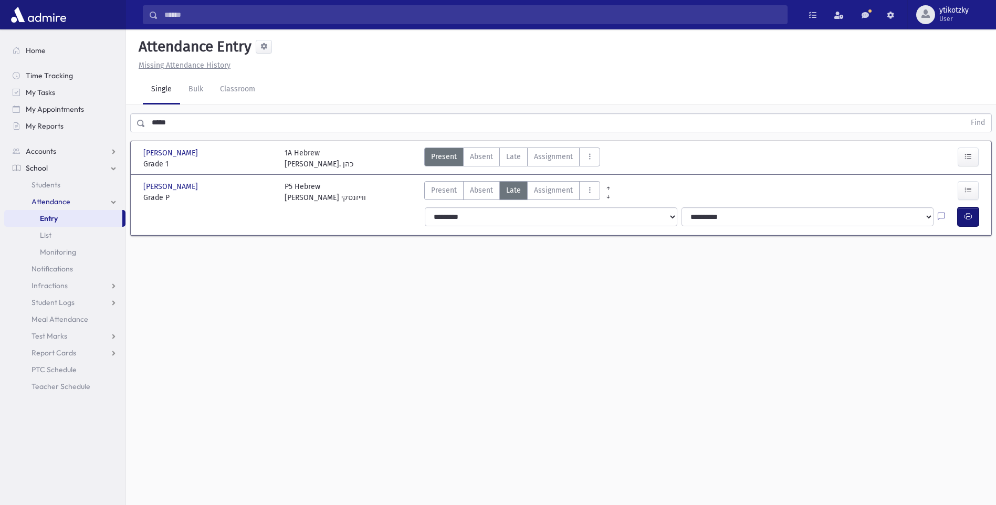
click at [968, 220] on icon "button" at bounding box center [967, 216] width 7 height 9
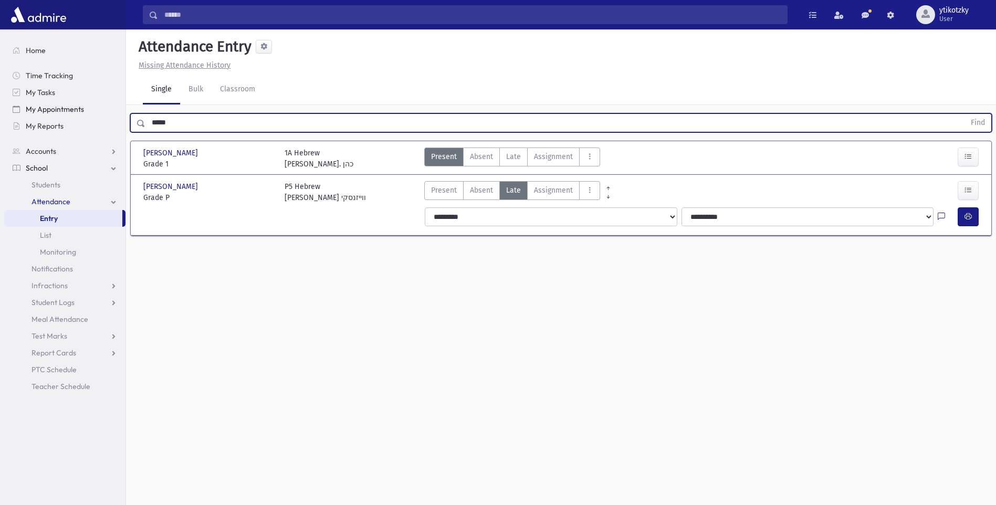
drag, startPoint x: 168, startPoint y: 118, endPoint x: 79, endPoint y: 114, distance: 89.3
click at [79, 114] on div "Search Results All Accounts" at bounding box center [498, 264] width 996 height 529
click at [964, 114] on button "Find" at bounding box center [977, 123] width 27 height 18
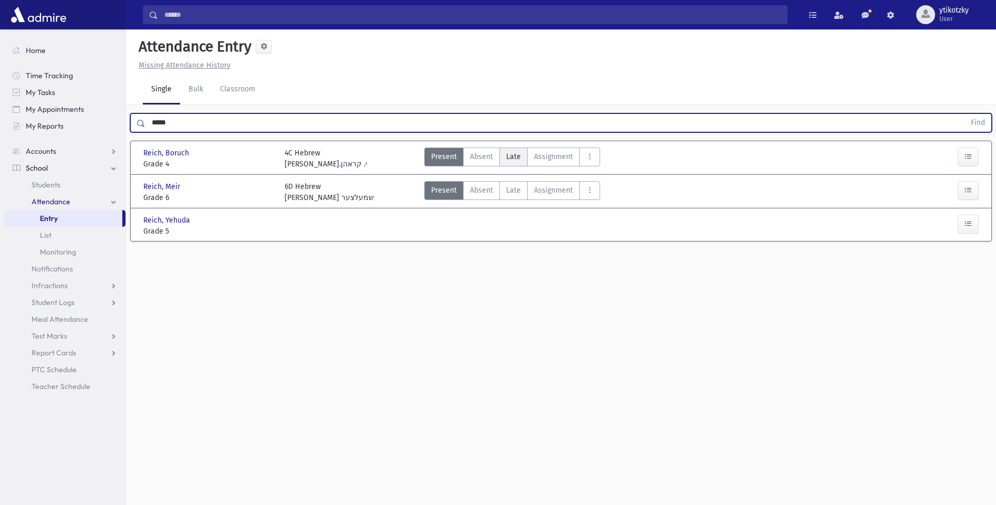
click at [520, 164] on label "Late Late" at bounding box center [513, 156] width 28 height 19
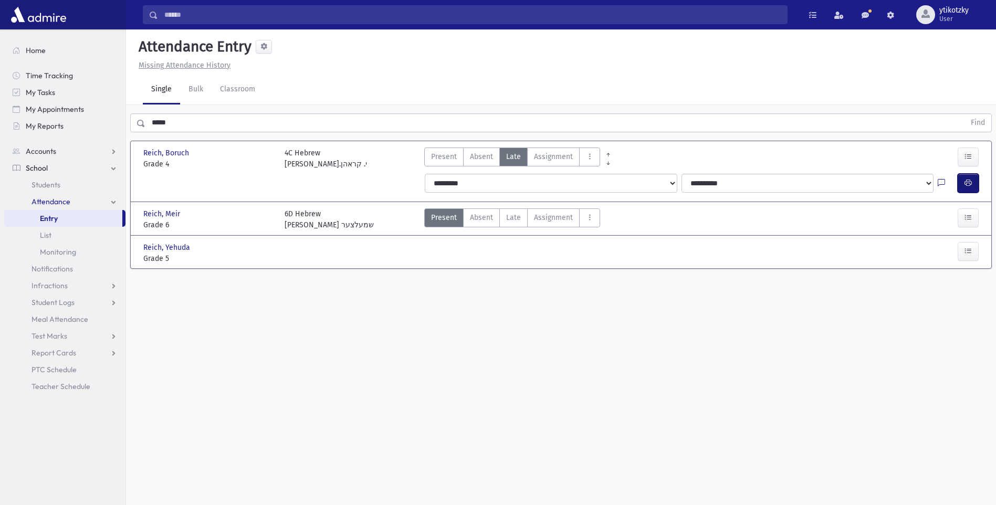
click at [968, 180] on icon "button" at bounding box center [967, 182] width 7 height 9
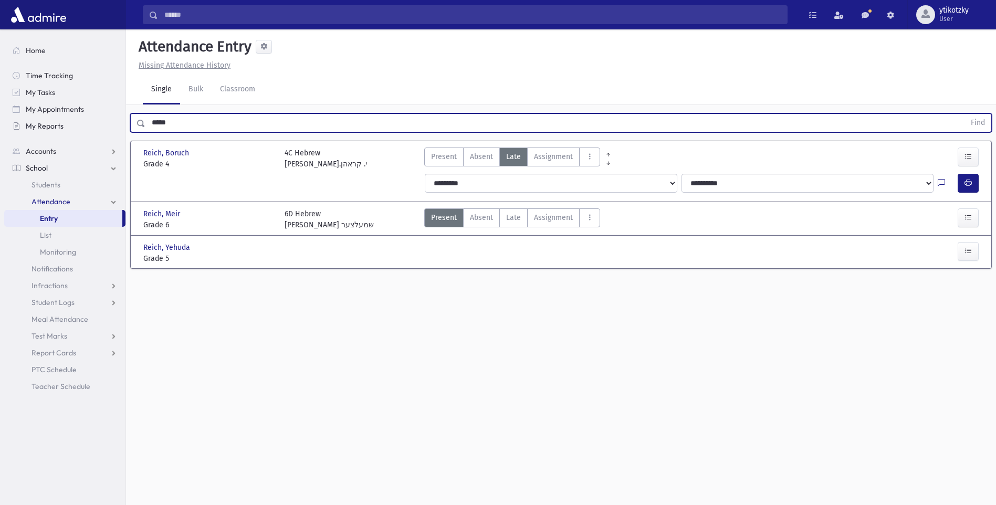
drag, startPoint x: 177, startPoint y: 122, endPoint x: 124, endPoint y: 119, distance: 53.1
click at [124, 119] on div "Search Results All Accounts" at bounding box center [498, 264] width 996 height 529
click at [964, 114] on button "Find" at bounding box center [977, 123] width 27 height 18
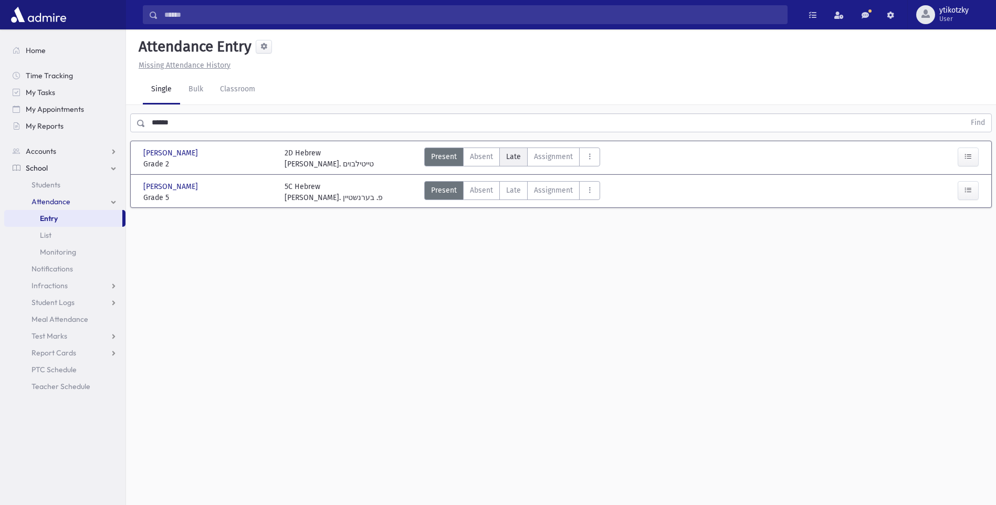
click at [514, 151] on span "Late" at bounding box center [513, 156] width 15 height 11
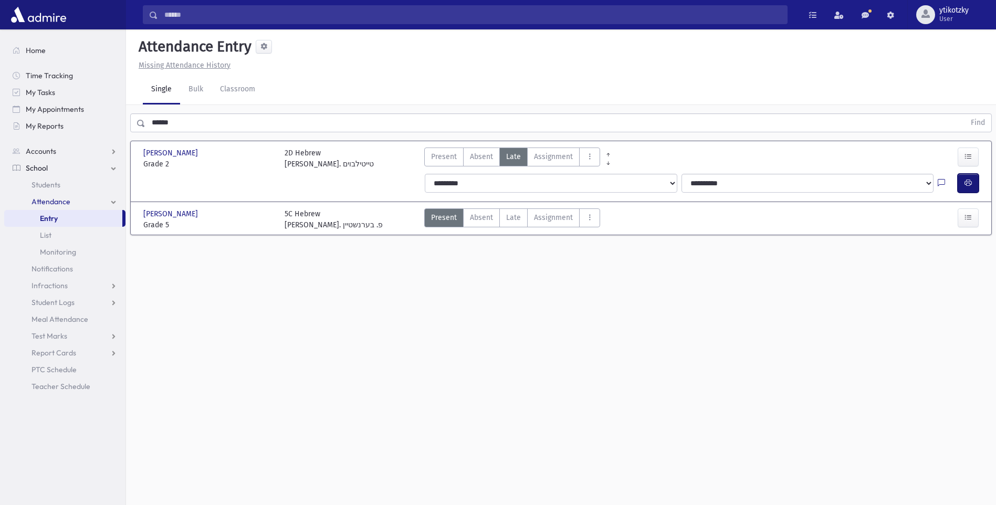
click at [967, 182] on icon "button" at bounding box center [967, 182] width 7 height 9
drag, startPoint x: 189, startPoint y: 124, endPoint x: 24, endPoint y: 130, distance: 165.9
click at [34, 133] on div "Search Results All Accounts" at bounding box center [498, 264] width 996 height 529
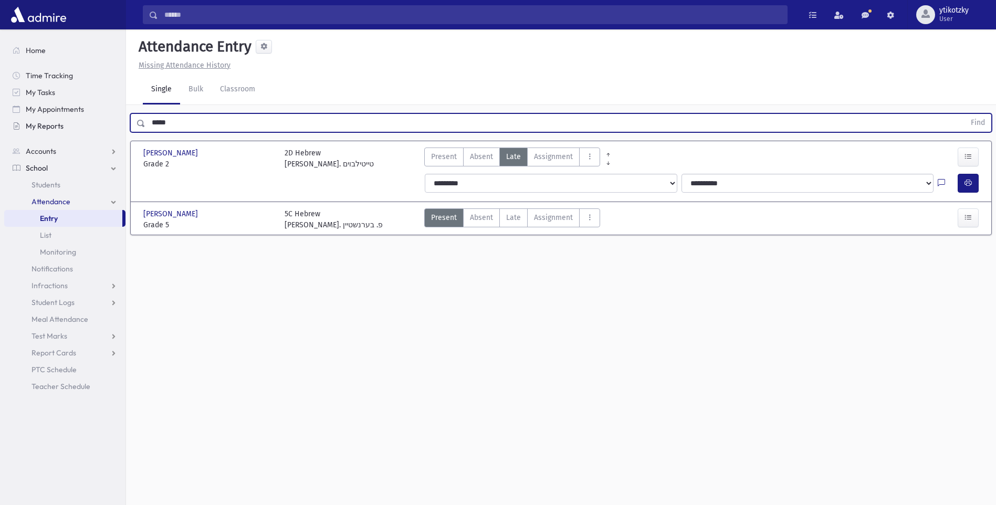
click at [964, 114] on button "Find" at bounding box center [977, 123] width 27 height 18
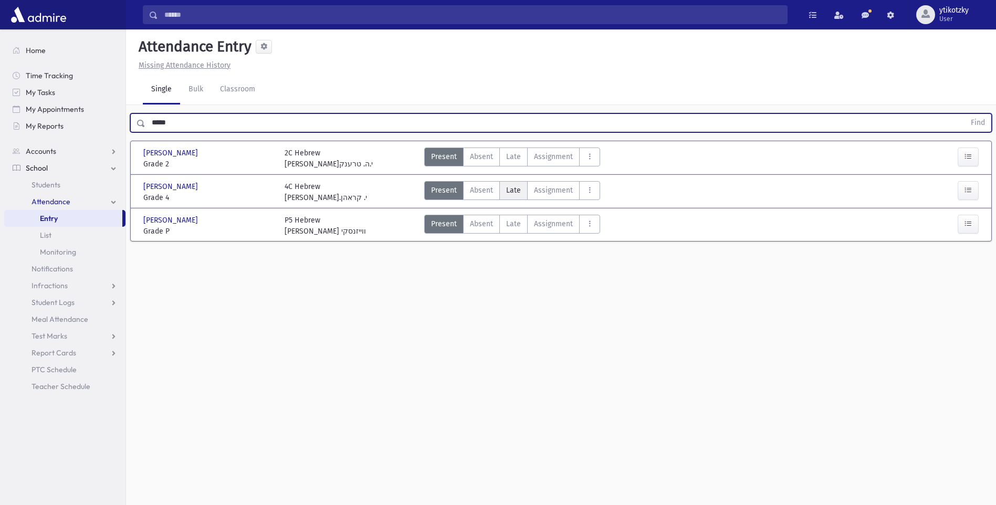
click at [509, 183] on label "Late Late" at bounding box center [513, 190] width 28 height 19
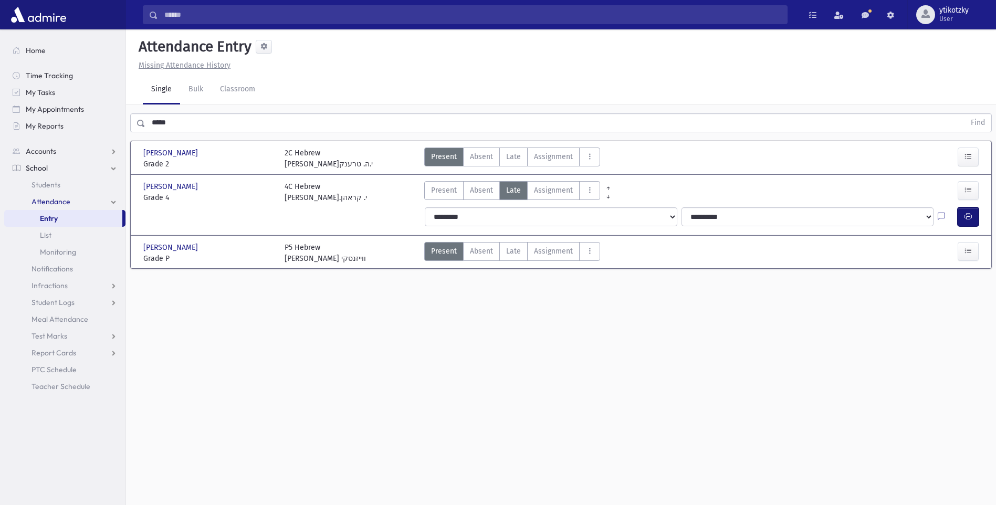
click at [967, 221] on button "button" at bounding box center [967, 216] width 21 height 19
drag, startPoint x: 59, startPoint y: 123, endPoint x: 39, endPoint y: 126, distance: 20.3
click at [54, 123] on div "Search Results All Accounts" at bounding box center [498, 264] width 996 height 529
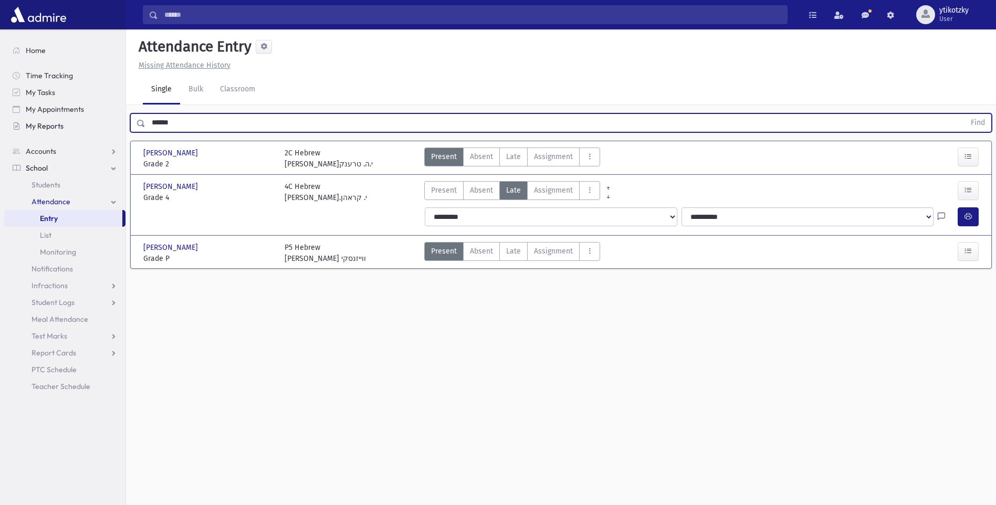
click at [964, 114] on button "Find" at bounding box center [977, 123] width 27 height 18
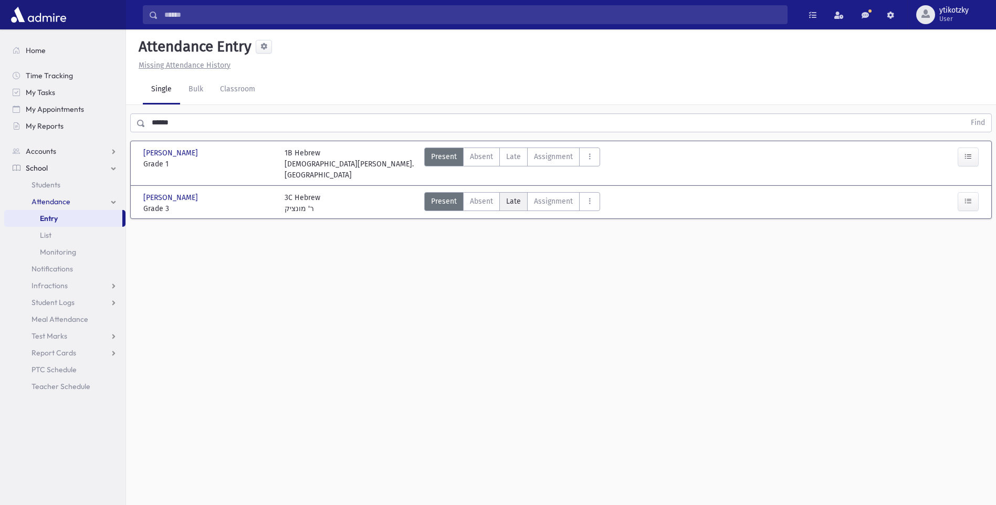
click at [510, 196] on span "Late" at bounding box center [513, 201] width 15 height 11
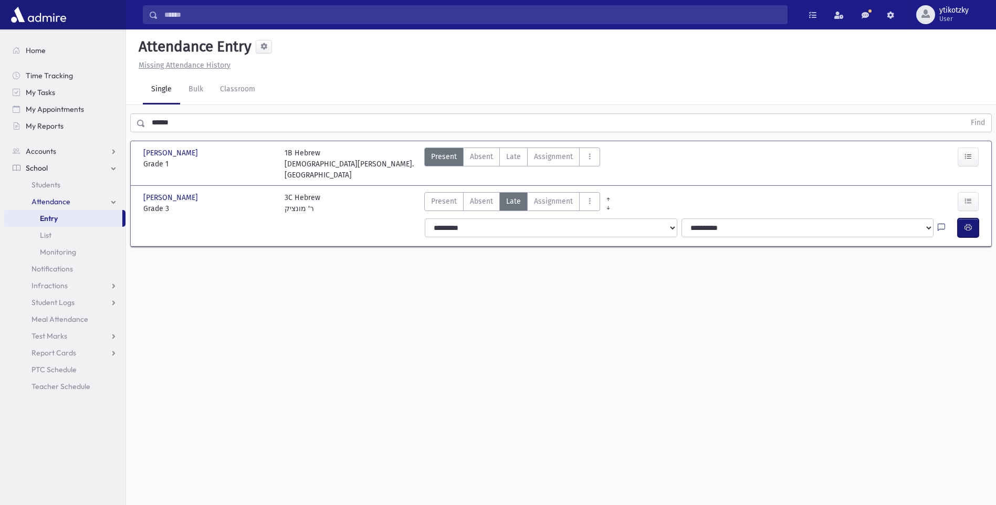
click at [974, 218] on button "button" at bounding box center [967, 227] width 21 height 19
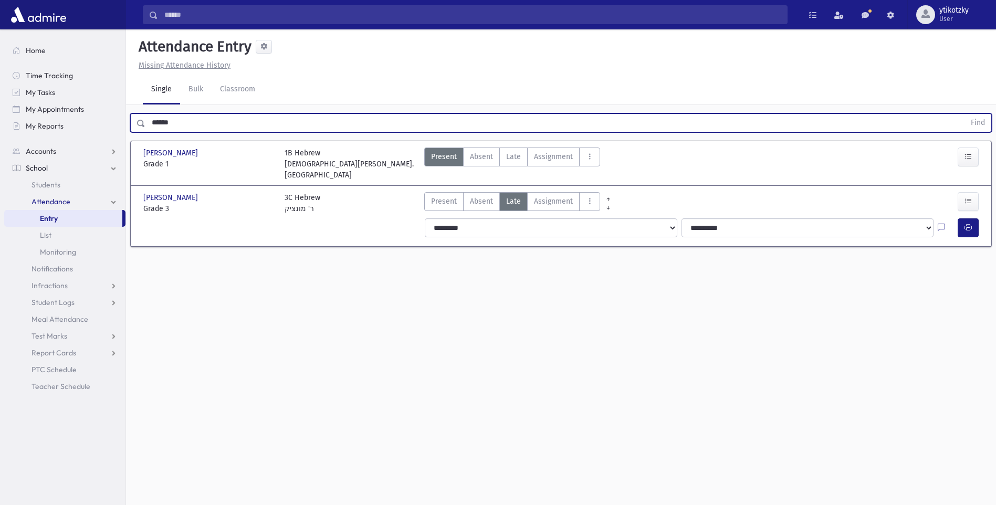
drag, startPoint x: 176, startPoint y: 113, endPoint x: 0, endPoint y: 120, distance: 176.5
click at [48, 108] on div "Search Results All Accounts" at bounding box center [498, 264] width 996 height 529
click at [964, 114] on button "Find" at bounding box center [977, 123] width 27 height 18
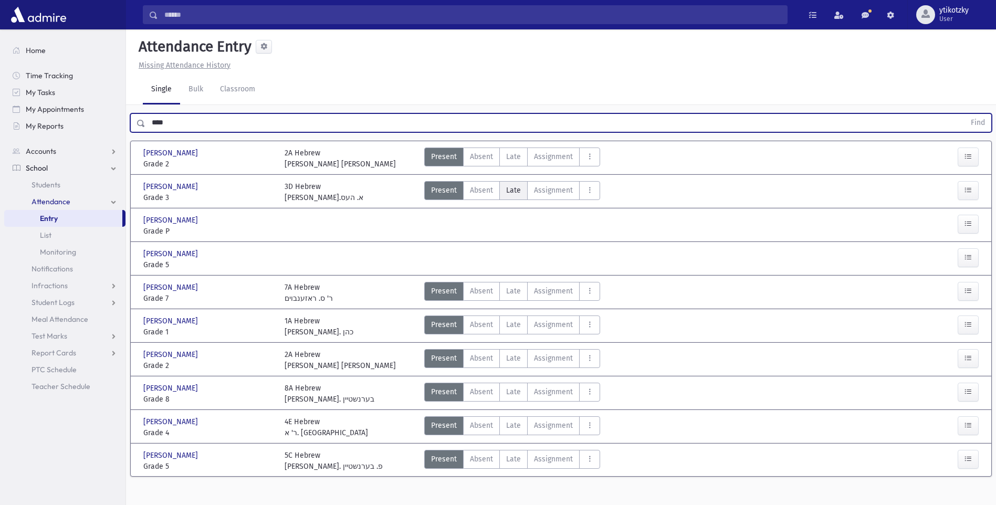
click at [506, 188] on span "Late" at bounding box center [513, 190] width 15 height 11
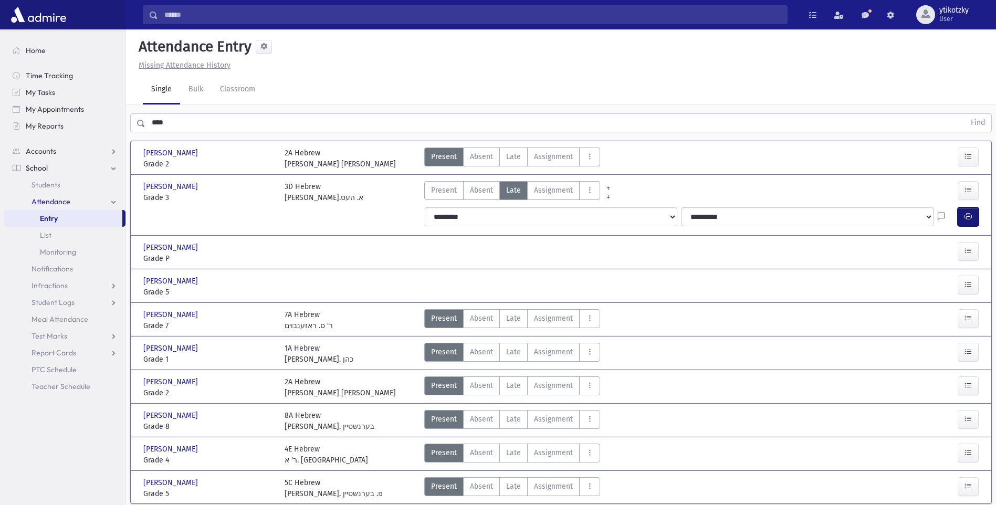
click at [966, 217] on icon "button" at bounding box center [967, 216] width 7 height 9
click at [517, 158] on span "Late" at bounding box center [513, 156] width 15 height 11
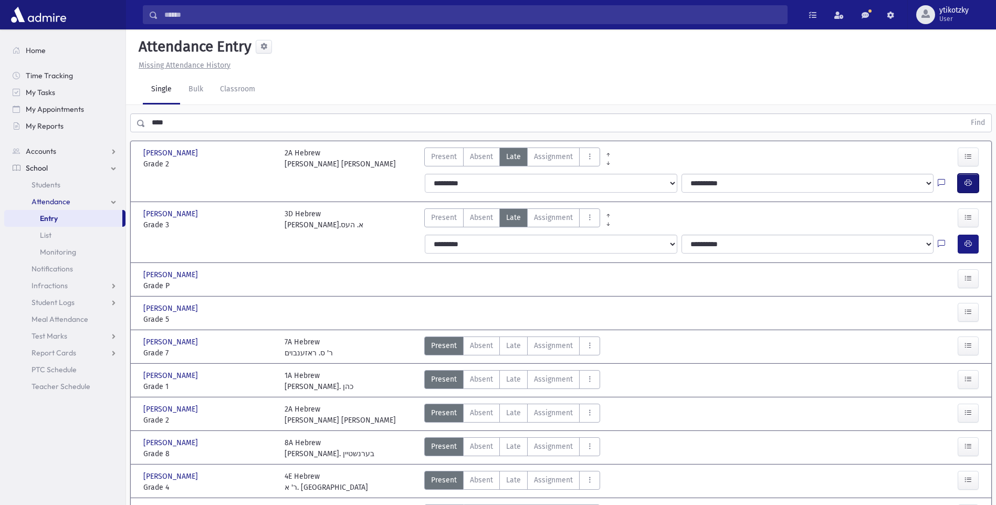
click at [969, 179] on icon "button" at bounding box center [967, 182] width 7 height 9
click at [172, 110] on div "**** Find" at bounding box center [561, 120] width 870 height 31
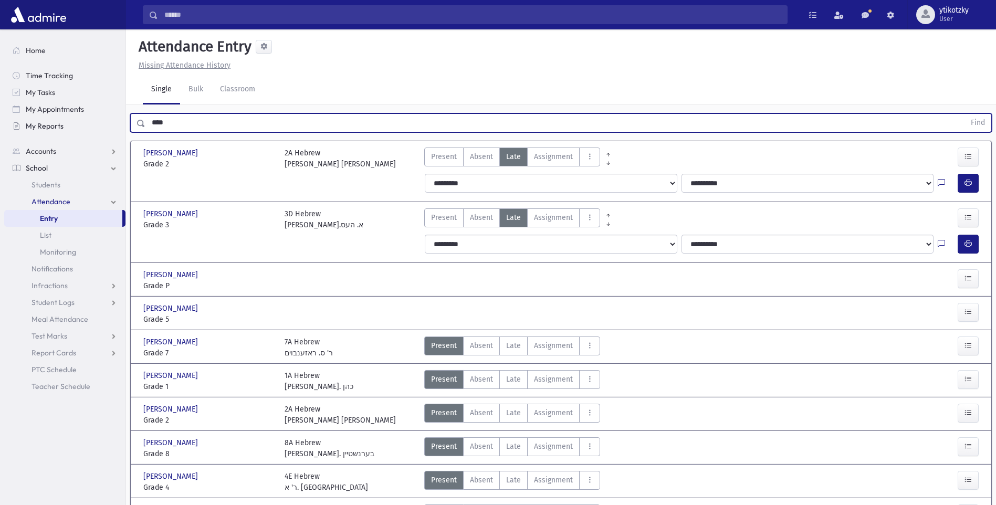
drag, startPoint x: 180, startPoint y: 120, endPoint x: 43, endPoint y: 122, distance: 137.5
click at [60, 129] on div "Search Results All Accounts" at bounding box center [498, 284] width 996 height 569
click at [964, 114] on button "Find" at bounding box center [977, 123] width 27 height 18
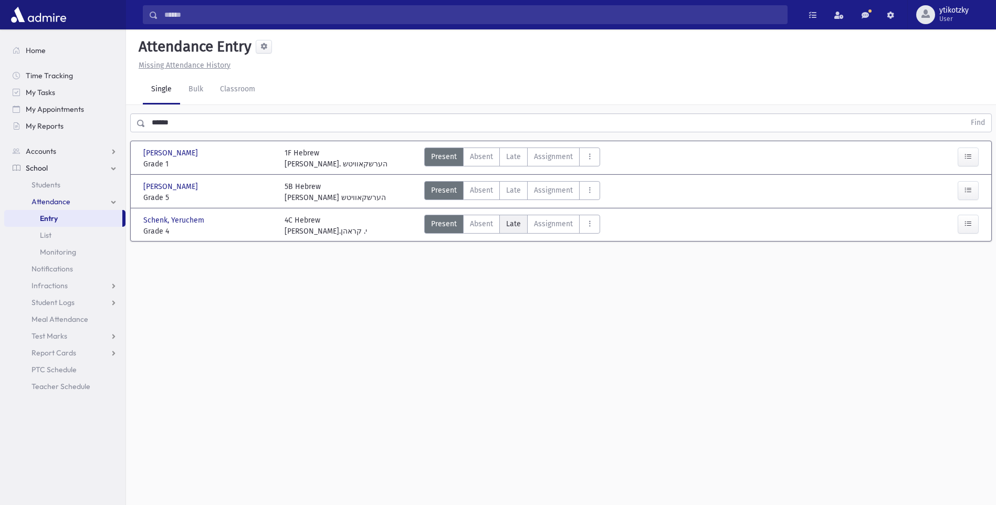
click at [521, 218] on label "Late Late" at bounding box center [513, 224] width 28 height 19
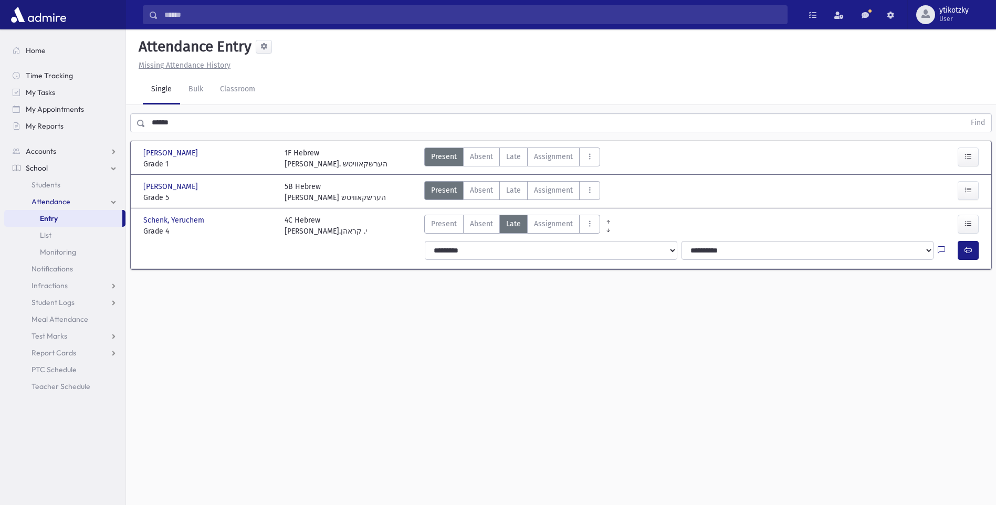
click at [978, 251] on div at bounding box center [969, 250] width 25 height 19
click at [974, 252] on button "button" at bounding box center [967, 250] width 21 height 19
click at [287, 390] on div "Attendance Entry Missing Attendance History Single Bulk Classroom ****** Find […" at bounding box center [561, 267] width 870 height 476
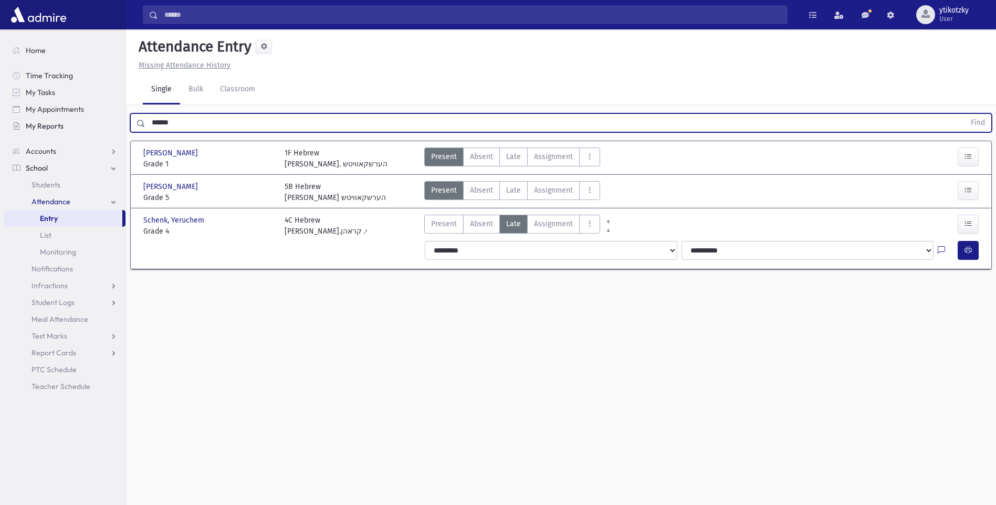
drag, startPoint x: 180, startPoint y: 126, endPoint x: 93, endPoint y: 119, distance: 87.0
click at [101, 119] on div "Search Results All Accounts" at bounding box center [498, 264] width 996 height 529
click at [964, 114] on button "Find" at bounding box center [977, 123] width 27 height 18
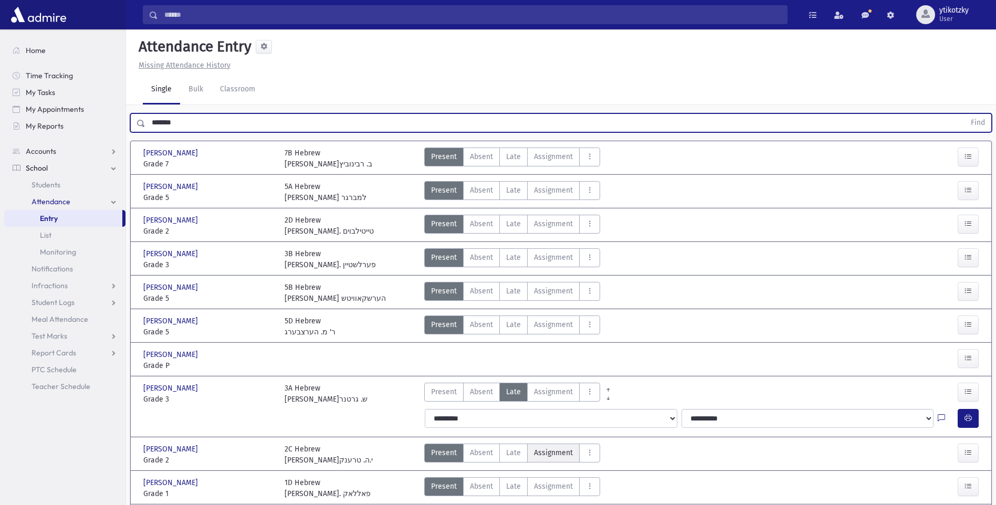
drag, startPoint x: 519, startPoint y: 450, endPoint x: 560, endPoint y: 456, distance: 41.3
click at [519, 450] on span "Late" at bounding box center [513, 452] width 15 height 11
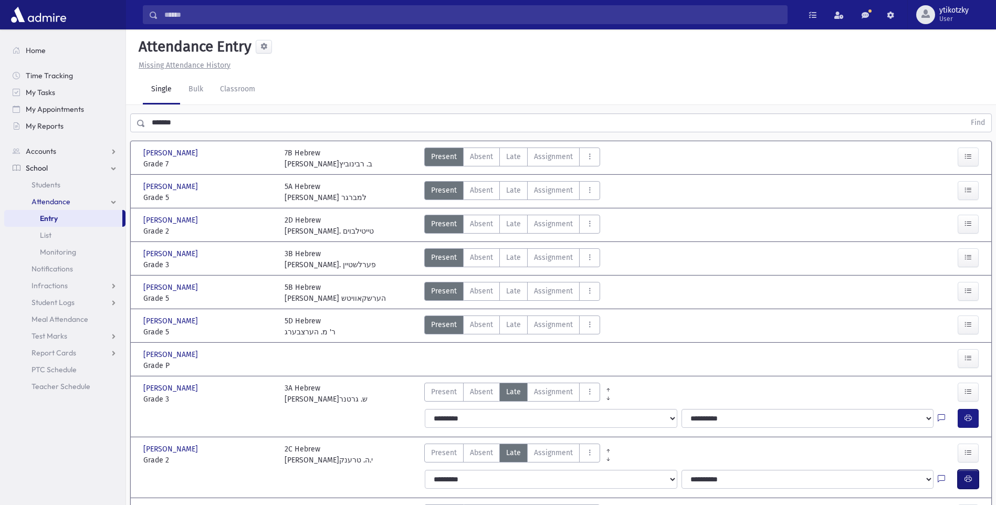
drag, startPoint x: 966, startPoint y: 480, endPoint x: 840, endPoint y: 460, distance: 127.5
click at [966, 481] on icon "button" at bounding box center [967, 478] width 7 height 9
drag, startPoint x: 2, startPoint y: 115, endPoint x: 0, endPoint y: 133, distance: 17.9
click at [0, 125] on html "Search Results All Accounts Students" at bounding box center [498, 252] width 996 height 505
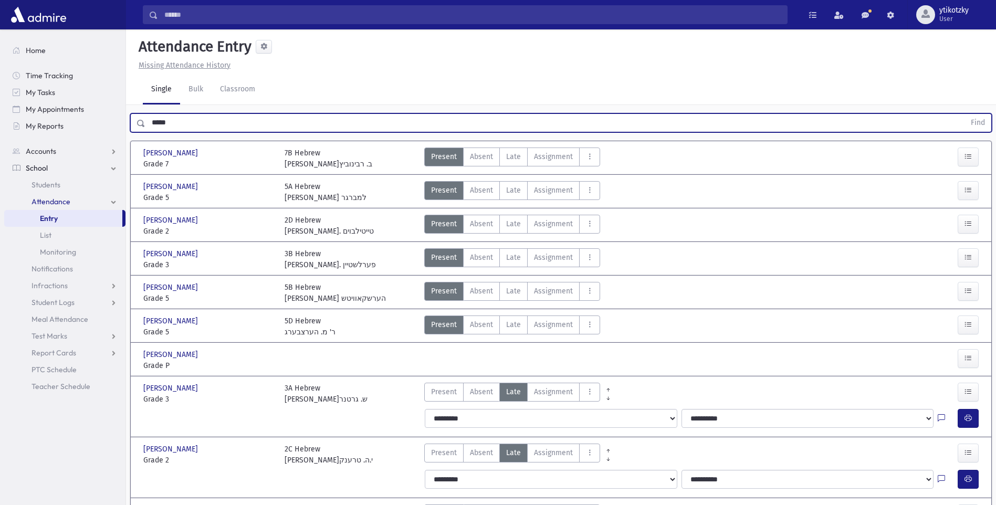
click at [964, 114] on button "Find" at bounding box center [977, 123] width 27 height 18
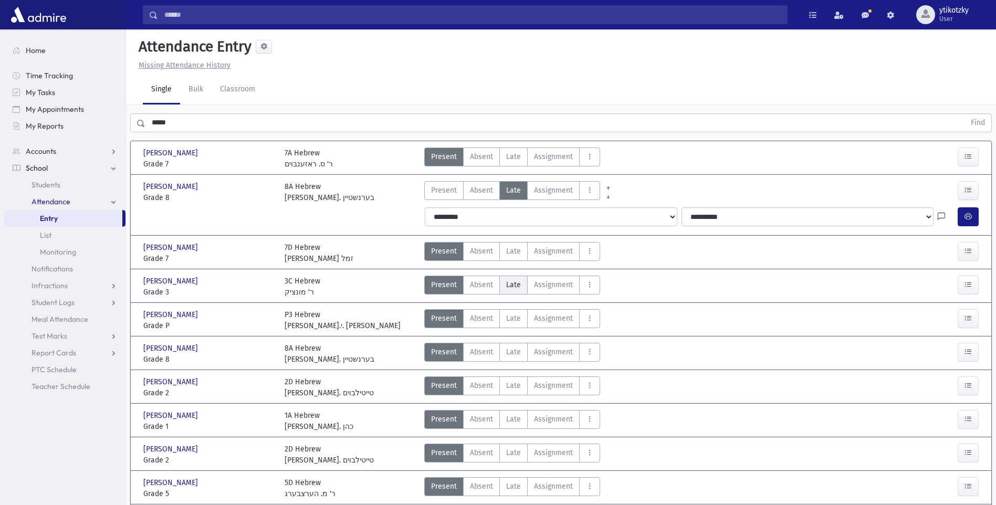
click at [507, 290] on span "Late" at bounding box center [513, 284] width 15 height 11
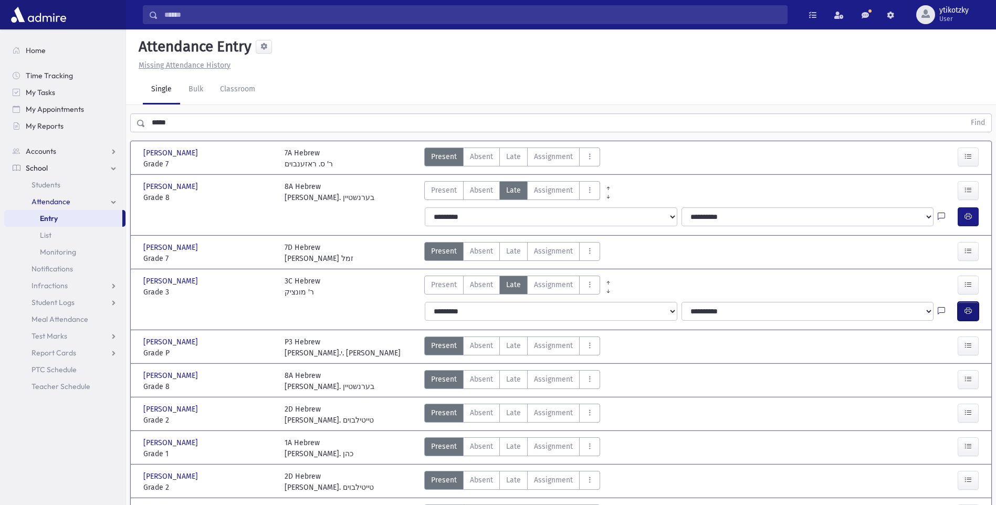
click at [966, 307] on icon "button" at bounding box center [967, 311] width 7 height 9
click at [519, 407] on span "Late" at bounding box center [513, 412] width 15 height 11
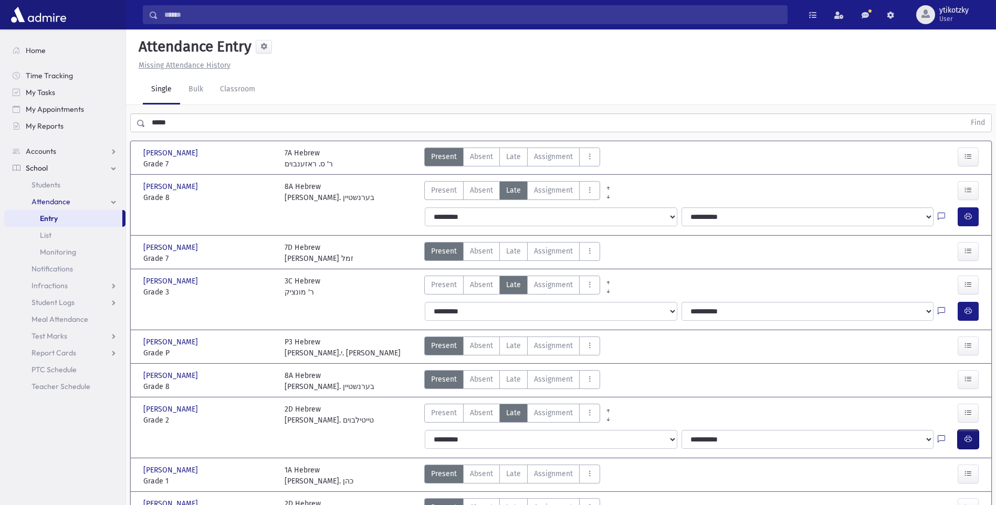
click at [970, 435] on icon "button" at bounding box center [967, 439] width 7 height 9
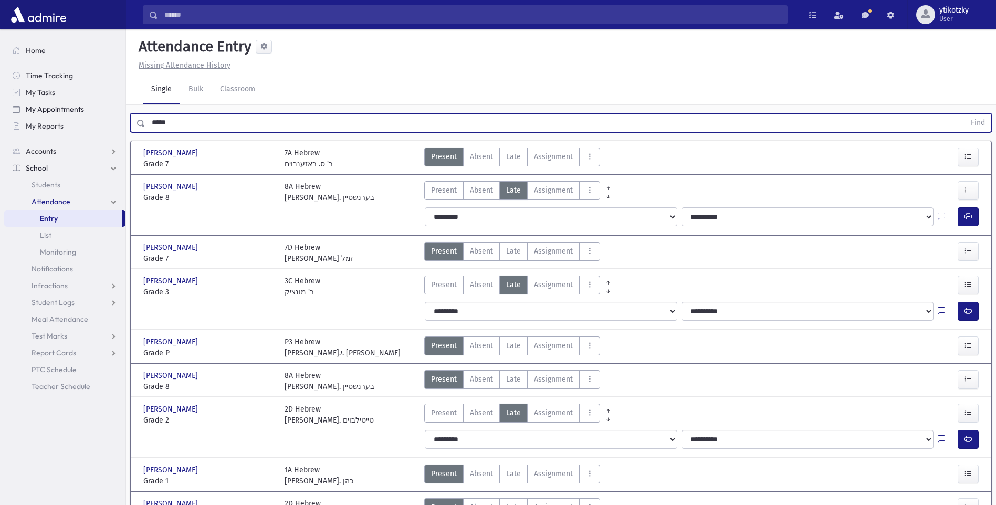
drag, startPoint x: 167, startPoint y: 119, endPoint x: 0, endPoint y: 114, distance: 167.0
click at [49, 107] on div "Search Results All Accounts" at bounding box center [498, 429] width 996 height 859
click at [964, 114] on button "Find" at bounding box center [977, 123] width 27 height 18
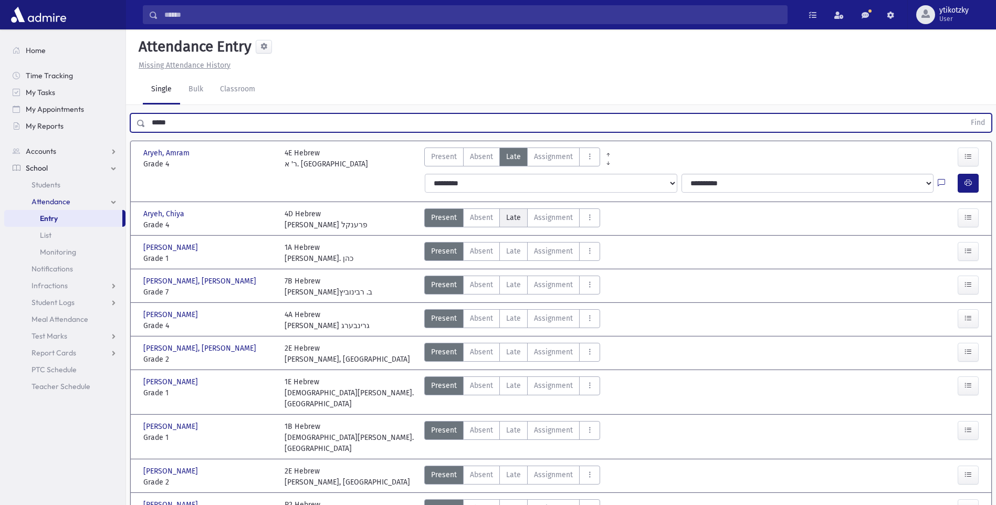
click at [514, 212] on span "Late" at bounding box center [513, 217] width 15 height 11
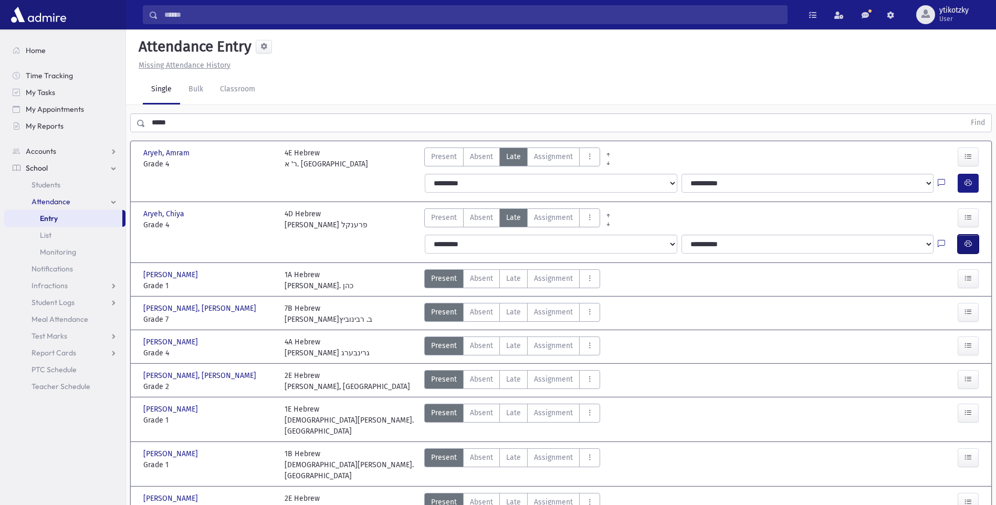
click at [966, 247] on icon "button" at bounding box center [967, 243] width 7 height 9
drag, startPoint x: 178, startPoint y: 113, endPoint x: 125, endPoint y: 112, distance: 53.0
click at [126, 112] on div "***** Find" at bounding box center [561, 120] width 870 height 31
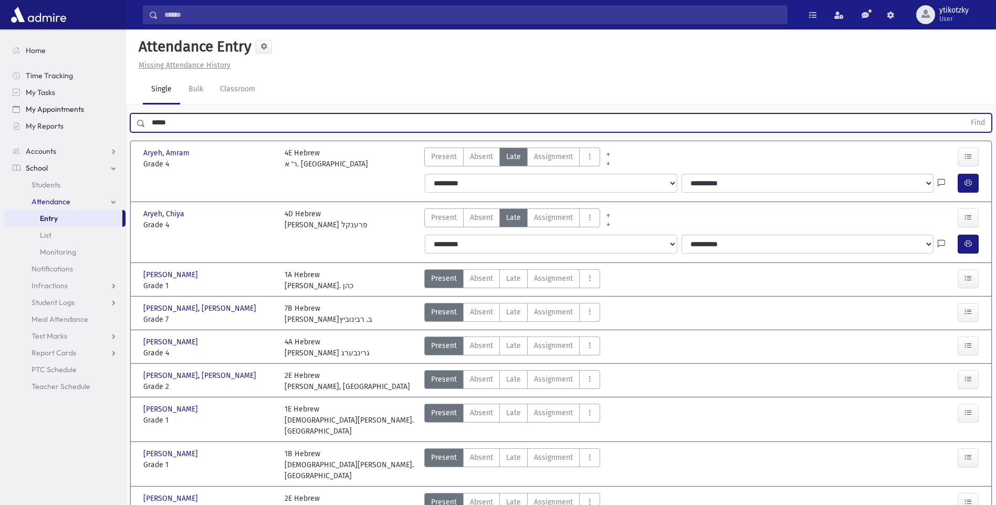
click at [964, 114] on button "Find" at bounding box center [977, 123] width 27 height 18
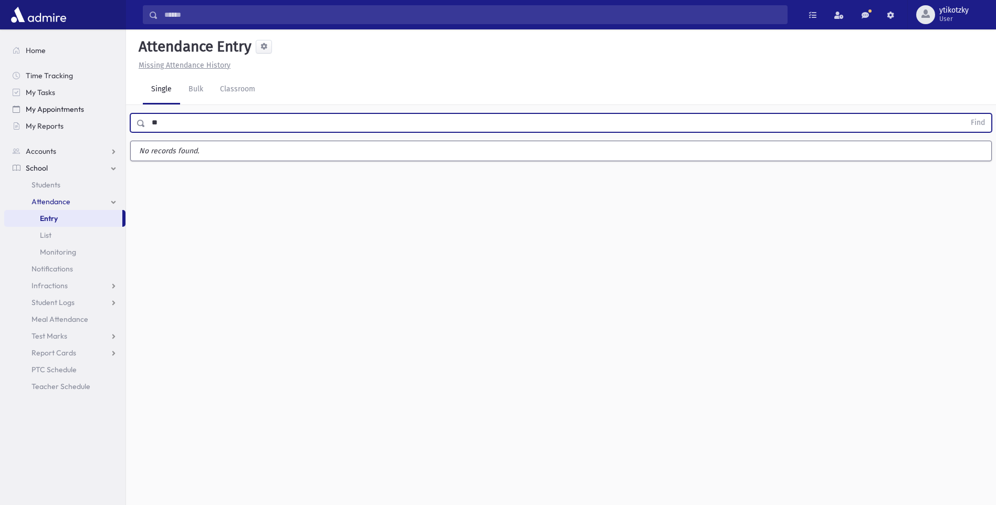
type input "*"
click at [964, 114] on button "Find" at bounding box center [977, 123] width 27 height 18
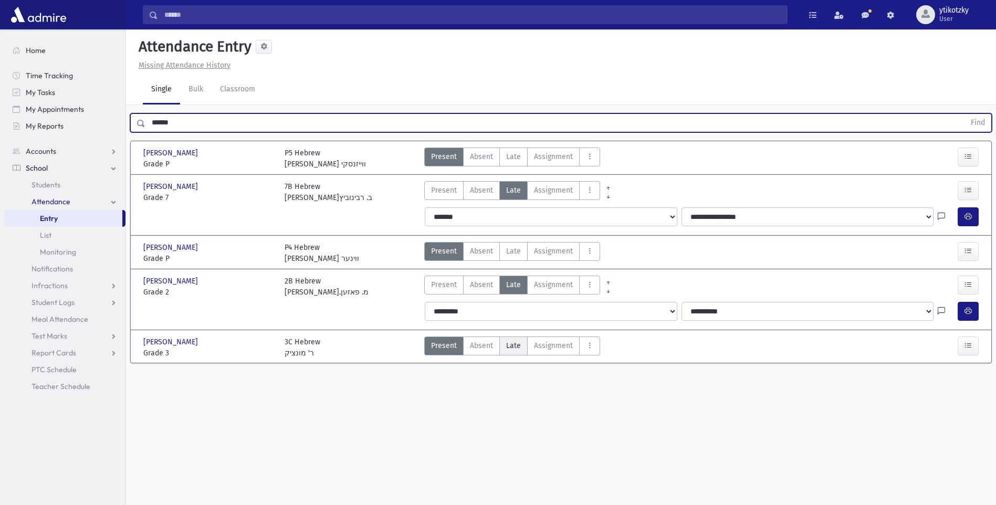
click at [516, 346] on span "Late" at bounding box center [513, 345] width 15 height 11
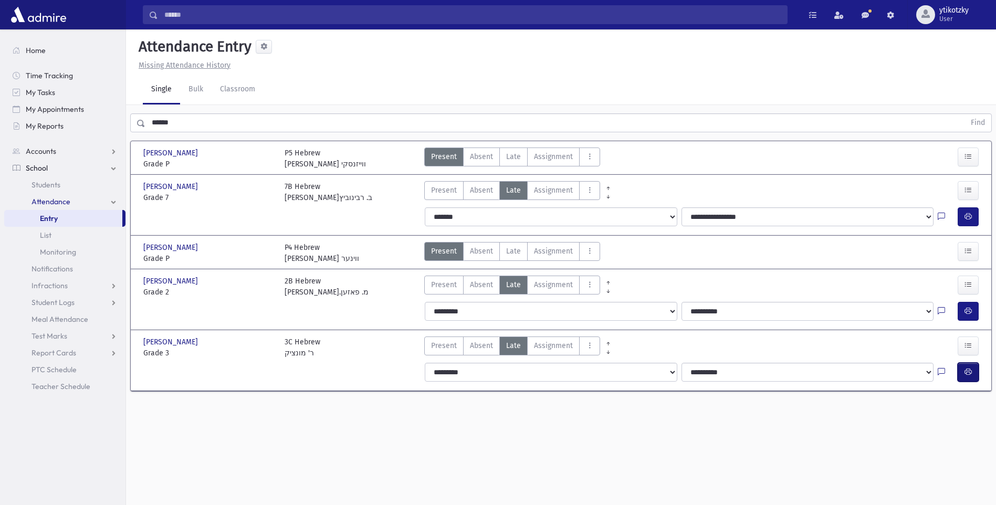
click at [964, 369] on icon "button" at bounding box center [967, 371] width 7 height 9
click at [84, 126] on div "Search Results All Accounts" at bounding box center [498, 264] width 996 height 529
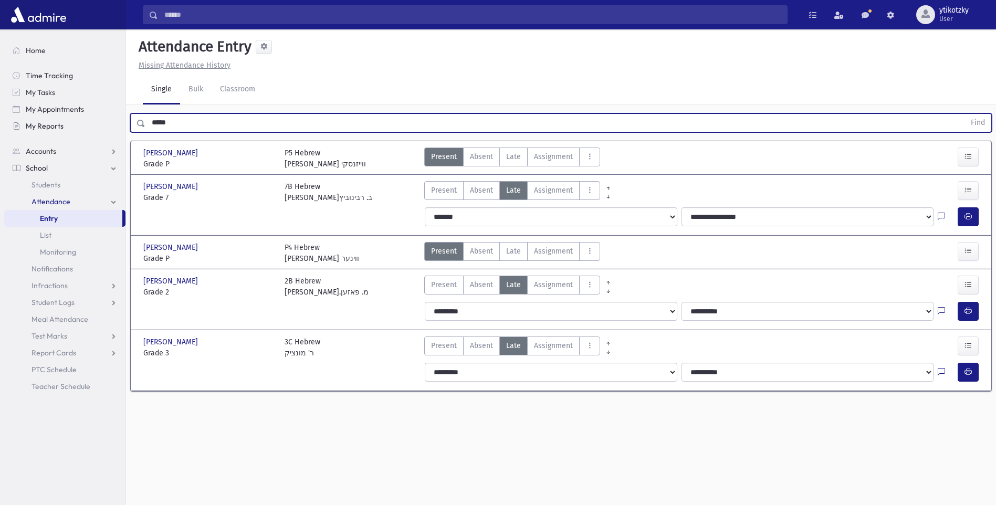
click at [964, 114] on button "Find" at bounding box center [977, 123] width 27 height 18
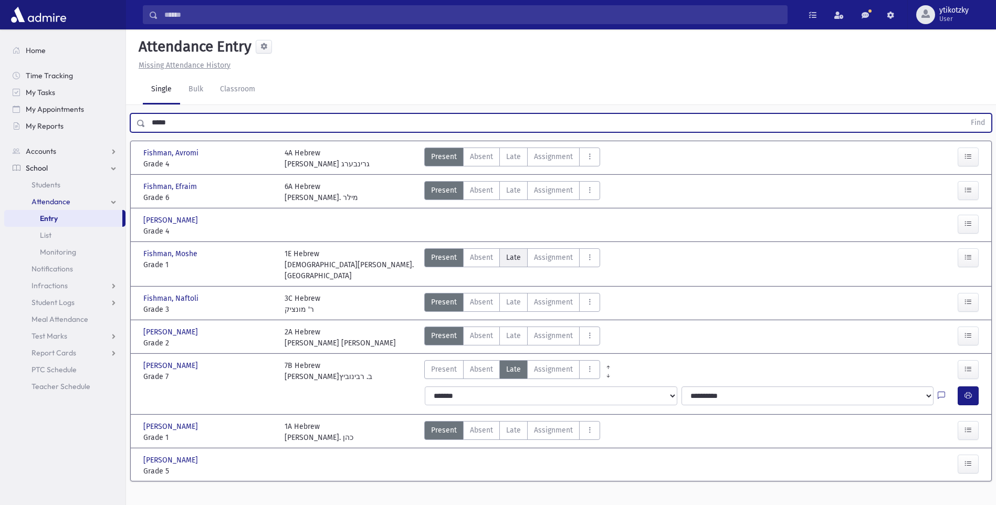
click at [507, 259] on span "Late" at bounding box center [513, 257] width 15 height 11
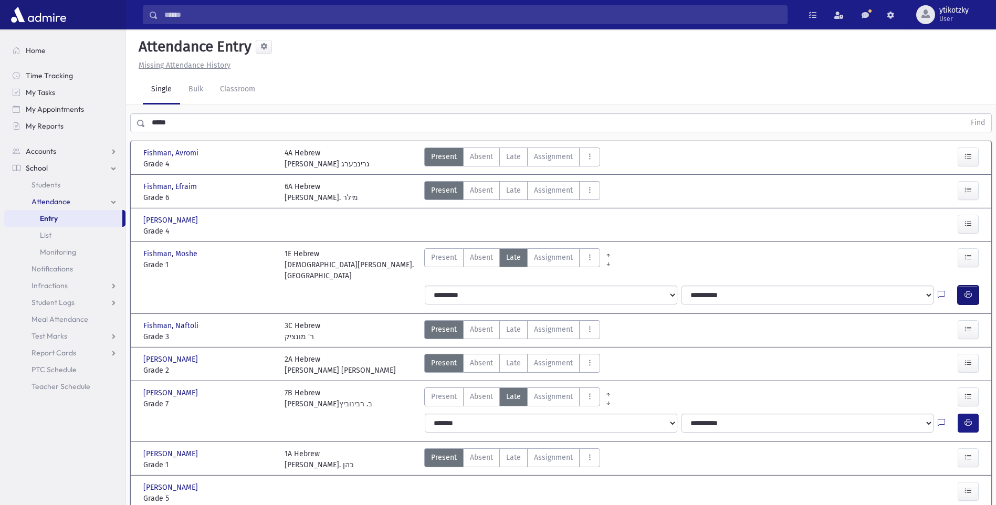
click at [957, 286] on button "button" at bounding box center [967, 295] width 21 height 19
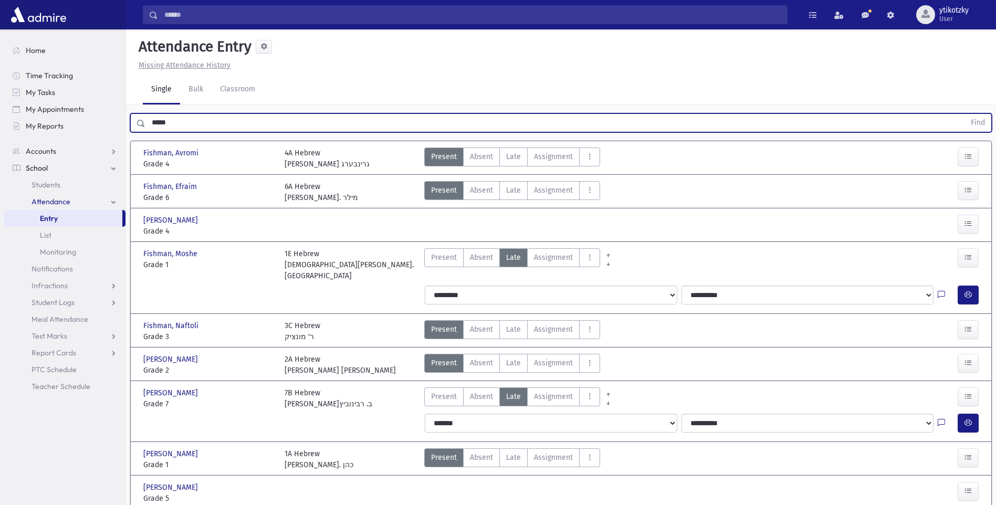
click at [222, 125] on input "*****" at bounding box center [554, 122] width 819 height 19
type input "*"
type input "*****"
click at [964, 114] on button "Find" at bounding box center [977, 123] width 27 height 18
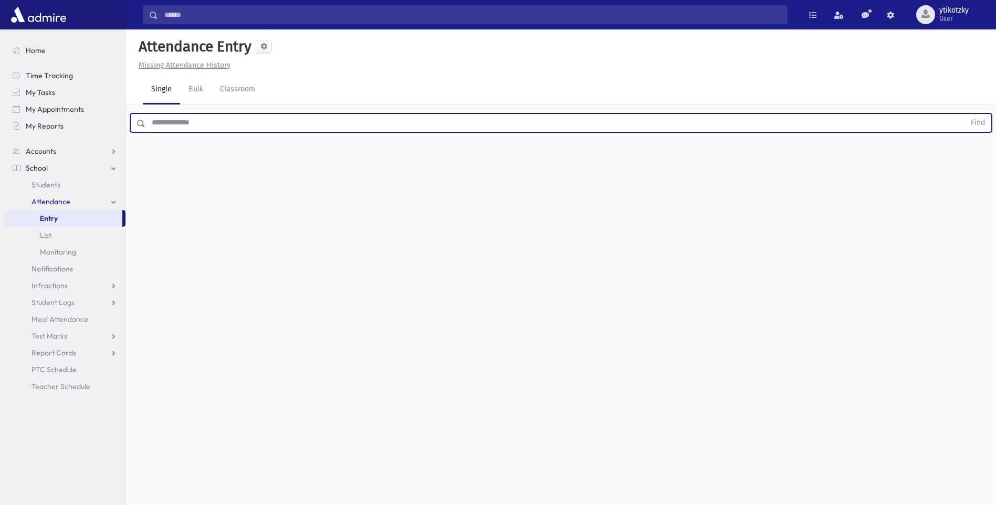
click at [308, 125] on input "text" at bounding box center [554, 122] width 819 height 19
click at [964, 114] on button "Find" at bounding box center [977, 123] width 27 height 18
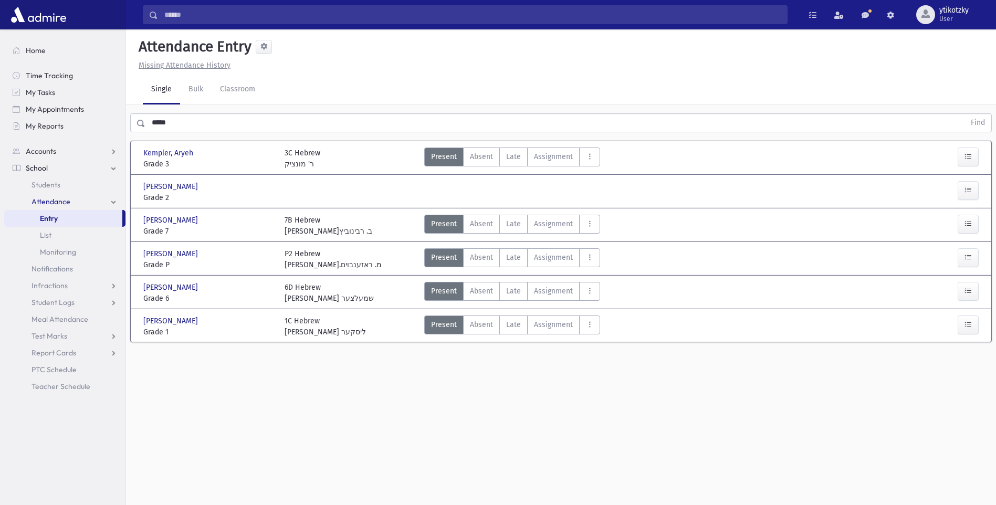
click at [244, 381] on div "Attendance Entry Missing Attendance History Single Bulk Classroom ***** Find Ke…" at bounding box center [561, 267] width 870 height 476
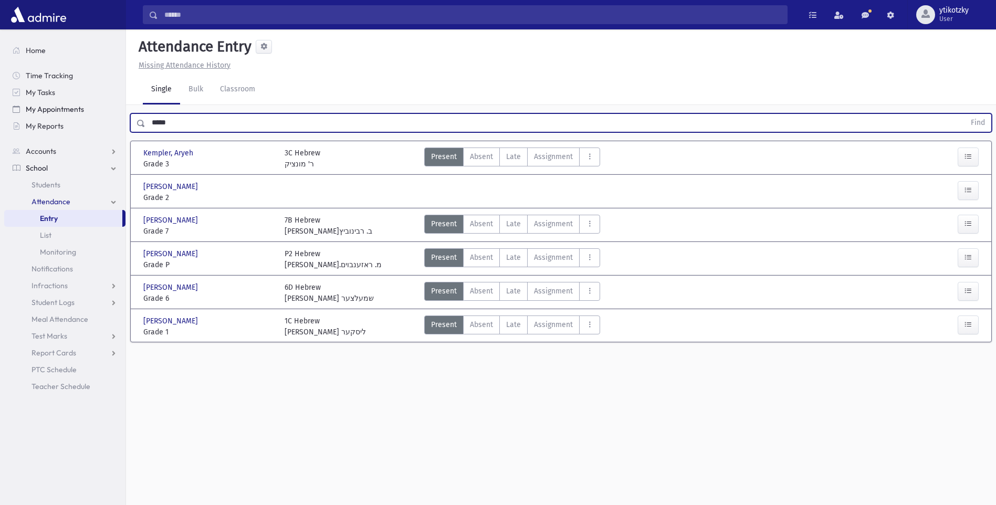
drag, startPoint x: 188, startPoint y: 126, endPoint x: 15, endPoint y: 114, distance: 173.6
click at [37, 125] on div "Search Results All Accounts" at bounding box center [498, 264] width 996 height 529
click at [964, 114] on button "Find" at bounding box center [977, 123] width 27 height 18
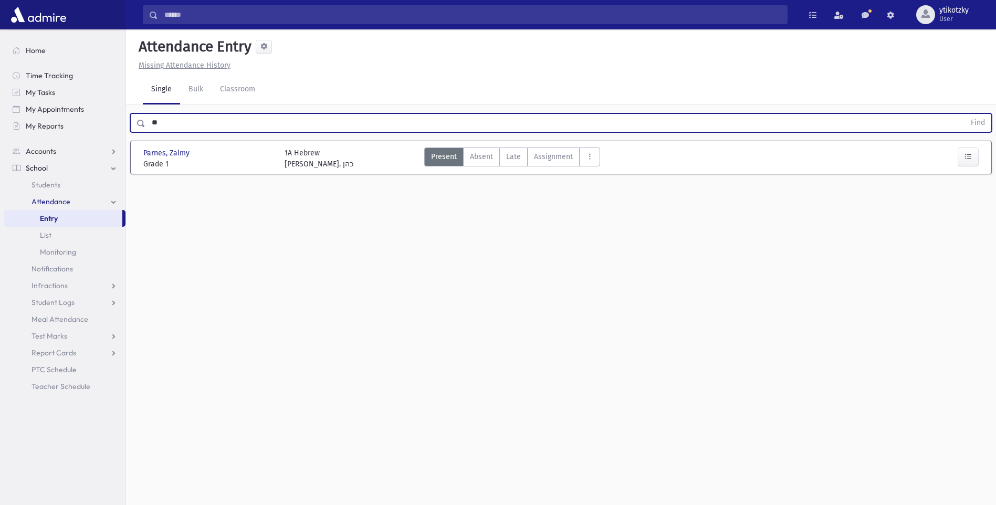
type input "*"
click at [964, 114] on button "Find" at bounding box center [977, 123] width 27 height 18
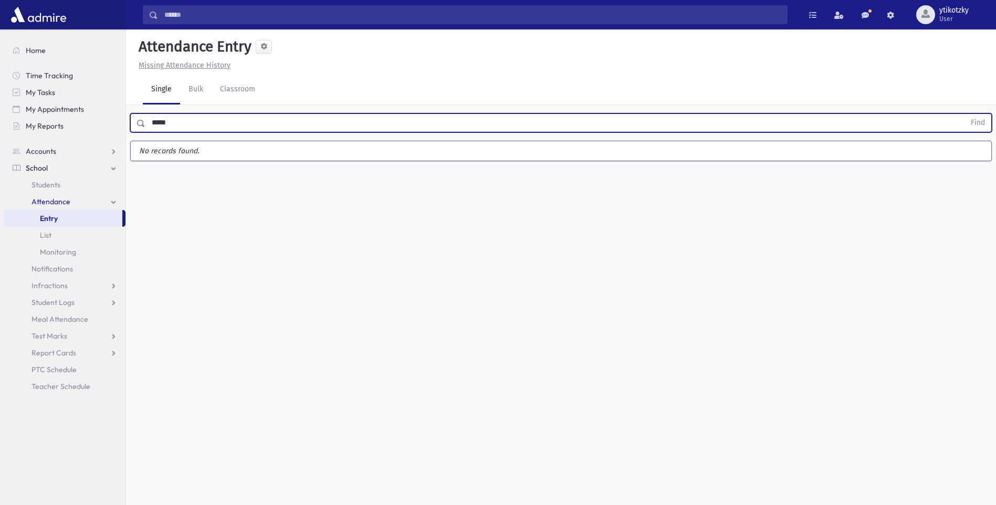
type input "*****"
click at [964, 114] on button "Find" at bounding box center [977, 123] width 27 height 18
